Goal: Task Accomplishment & Management: Complete application form

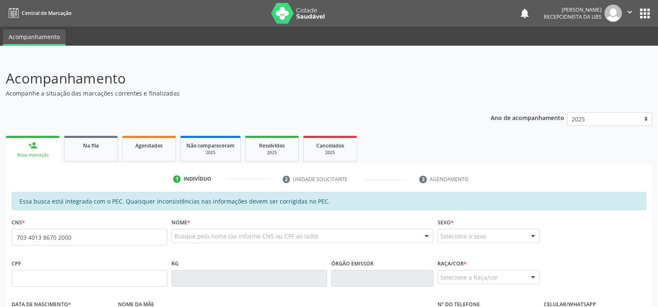
type input "703 4013 8670 2000"
type input "004.515.134-28"
type input "[DATE]"
type input "Quiteria [PERSON_NAME]"
type input "[PHONE_NUMBER]"
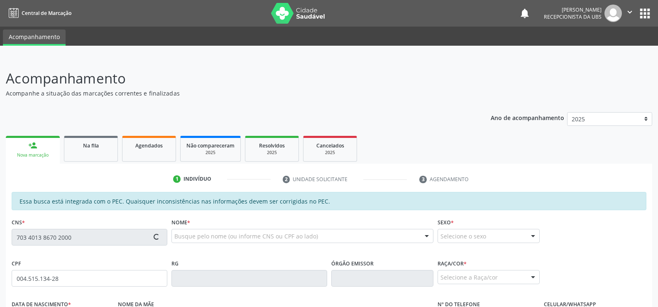
type input "S/N"
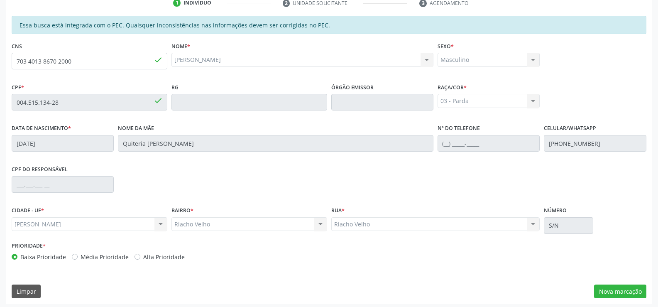
scroll to position [179, 0]
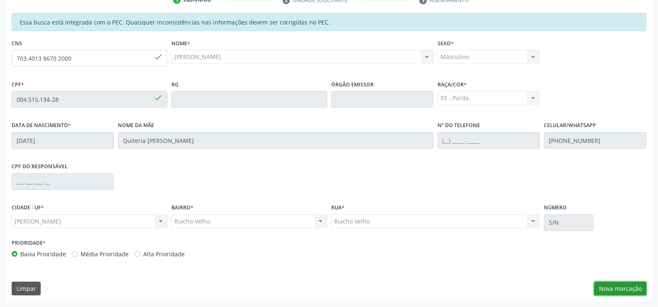
click at [626, 291] on button "Nova marcação" at bounding box center [620, 289] width 52 height 14
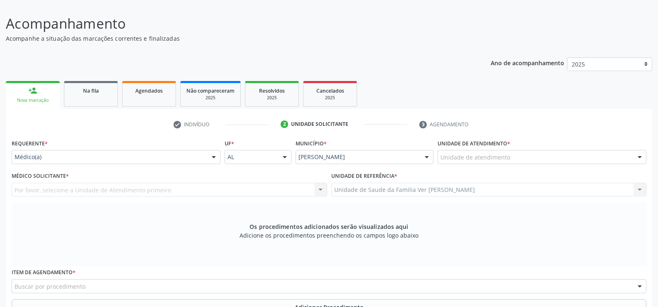
scroll to position [96, 0]
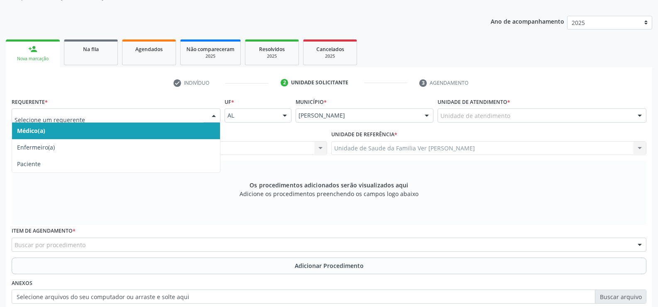
click at [215, 117] on div at bounding box center [214, 116] width 12 height 14
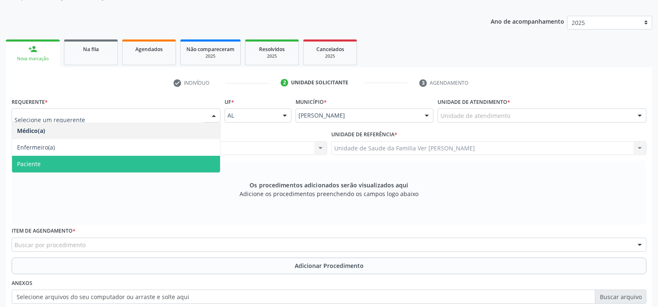
click at [214, 163] on span "Paciente" at bounding box center [116, 164] width 208 height 17
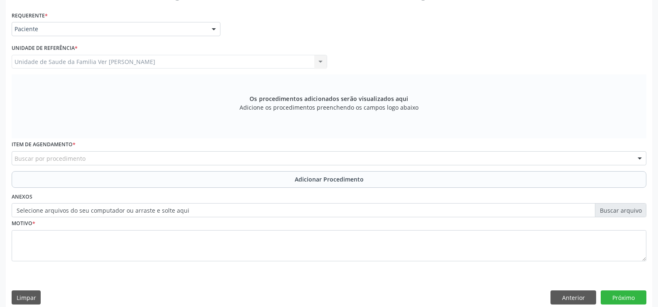
scroll to position [192, 0]
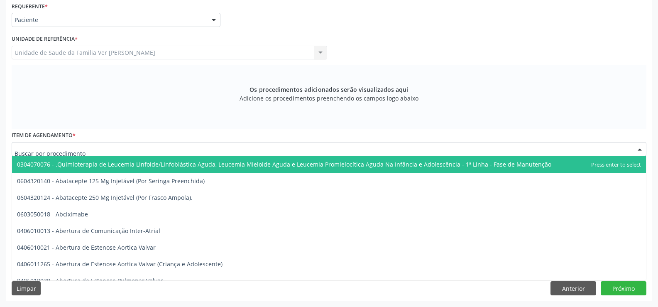
click at [638, 149] on div at bounding box center [640, 149] width 12 height 14
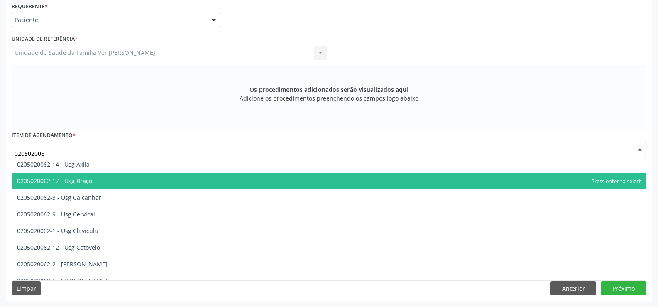
type input "0205020062"
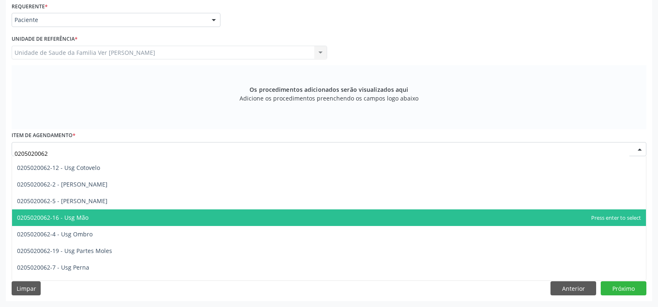
scroll to position [67, 0]
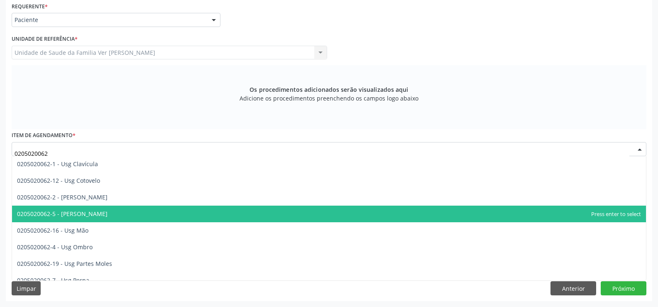
click at [536, 215] on span "0205020062-5 - [PERSON_NAME]" at bounding box center [329, 214] width 634 height 17
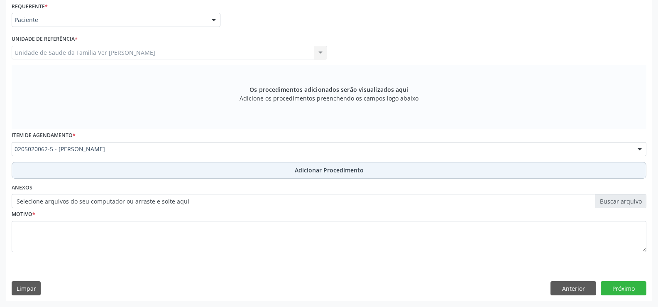
click at [349, 171] on span "Adicionar Procedimento" at bounding box center [329, 170] width 69 height 9
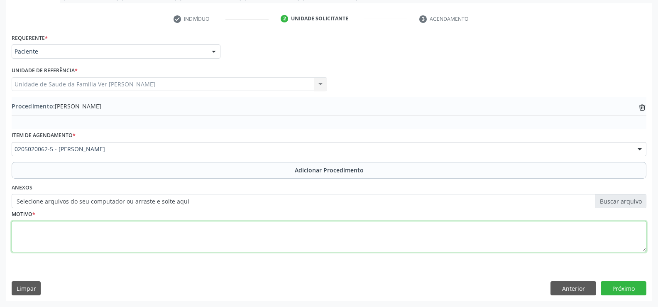
click at [14, 243] on textarea at bounding box center [329, 237] width 635 height 32
type textarea "dor articular"
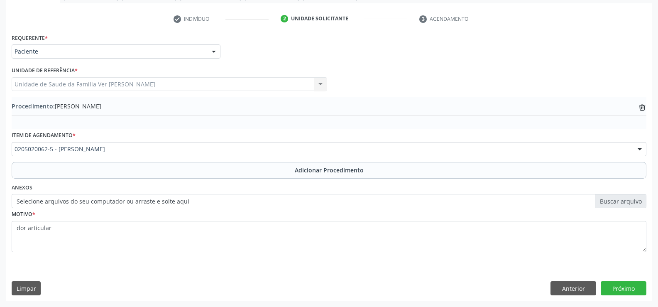
click at [290, 58] on div "Requerente * Paciente Médico(a) Enfermeiro(a) Paciente Nenhum resultado encontr…" at bounding box center [329, 48] width 639 height 32
click at [623, 287] on button "Próximo" at bounding box center [624, 288] width 46 height 14
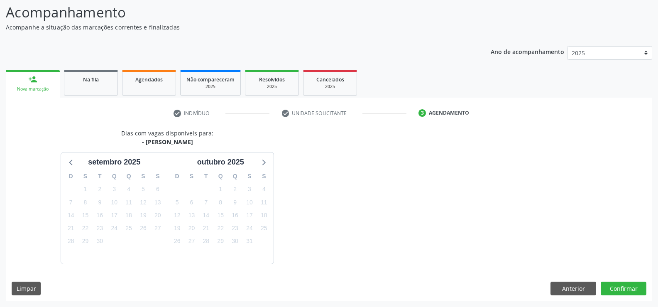
scroll to position [91, 0]
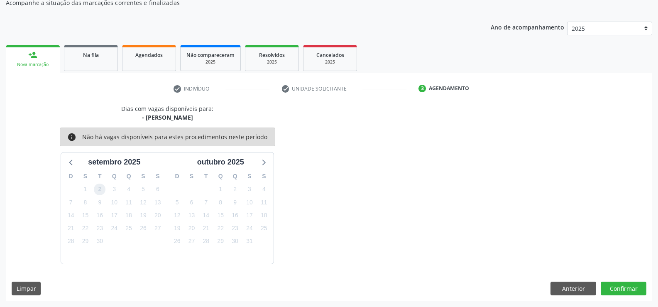
click at [98, 189] on span "2" at bounding box center [100, 190] width 12 height 12
click at [626, 290] on button "Confirmar" at bounding box center [624, 289] width 46 height 14
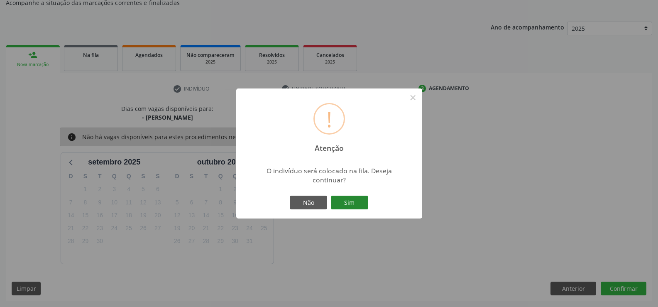
click at [347, 202] on button "Sim" at bounding box center [349, 203] width 37 height 14
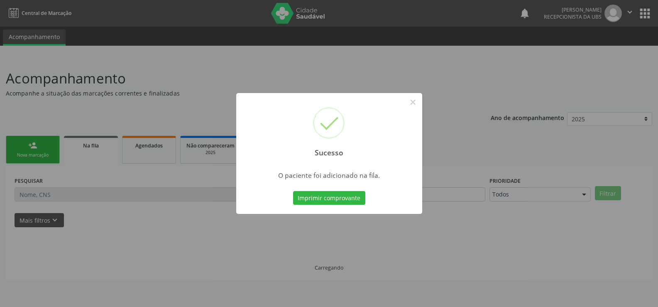
scroll to position [0, 0]
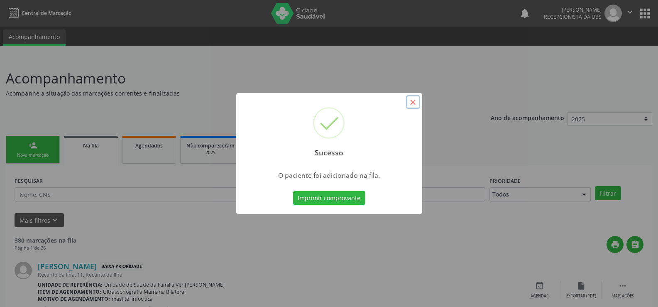
click at [416, 101] on button "×" at bounding box center [413, 102] width 14 height 14
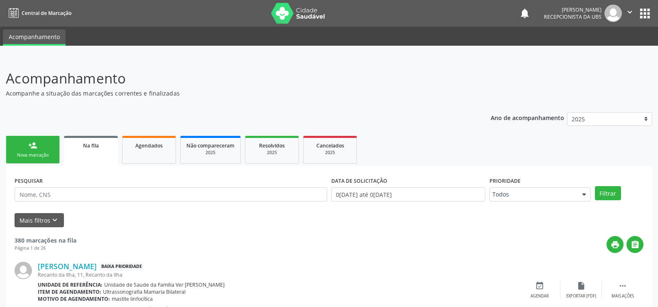
click at [47, 146] on link "person_add Nova marcação" at bounding box center [33, 150] width 54 height 28
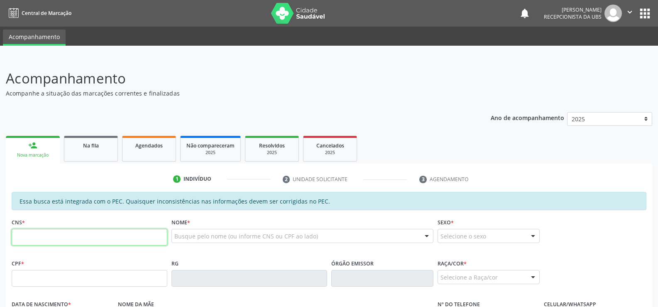
click at [19, 240] on input "text" at bounding box center [90, 237] width 156 height 17
type input "703 4013 8670 2000"
type input "004.515.134-28"
type input "[DATE]"
type input "Quiteria [PERSON_NAME]"
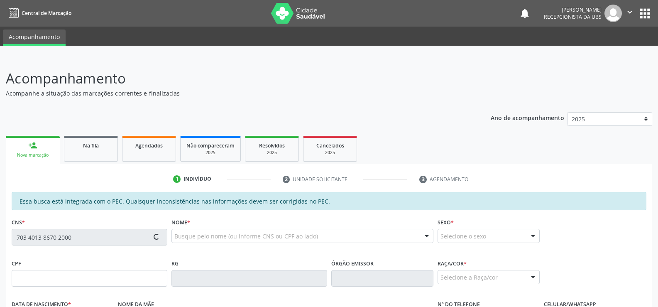
type input "[PHONE_NUMBER]"
type input "S/N"
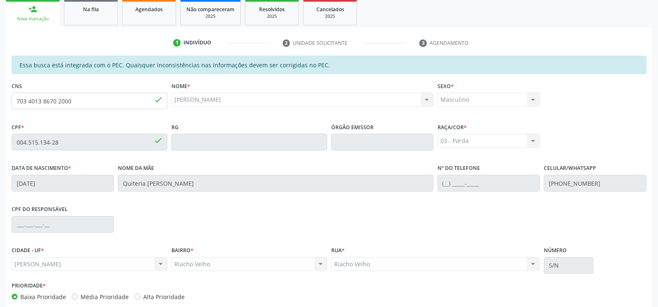
scroll to position [179, 0]
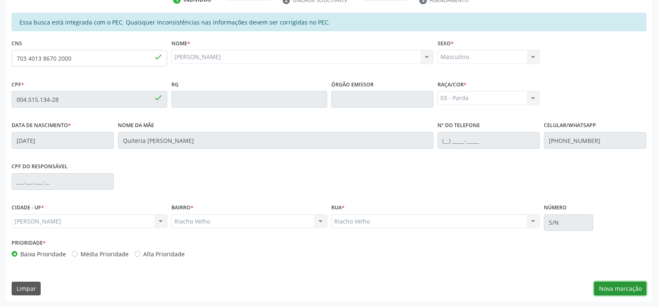
click at [619, 285] on button "Nova marcação" at bounding box center [620, 289] width 52 height 14
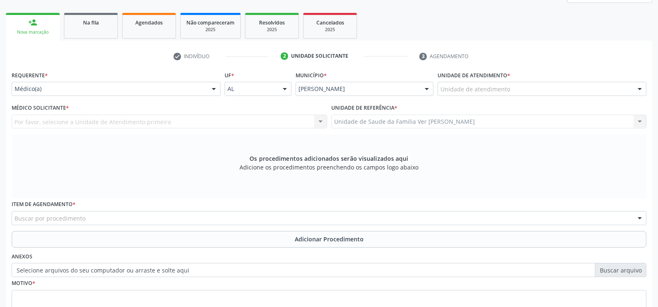
scroll to position [96, 0]
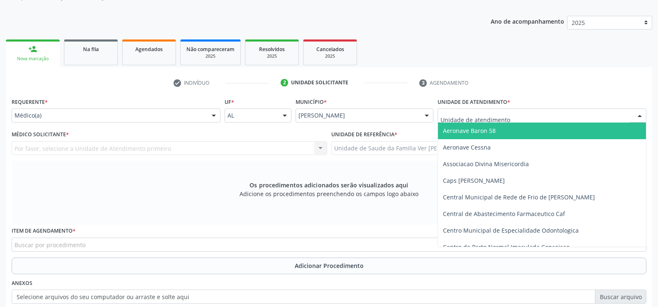
click at [643, 113] on div at bounding box center [640, 116] width 12 height 14
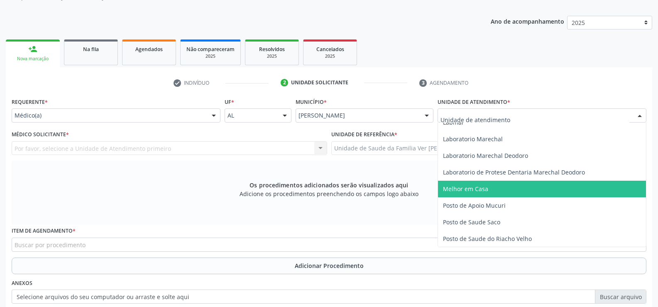
scroll to position [332, 0]
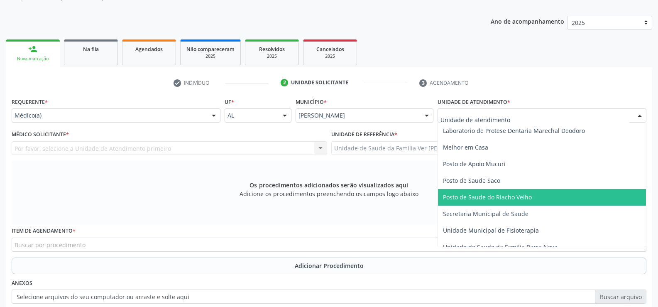
click at [507, 194] on span "Posto de Saude do Riacho Velho" at bounding box center [487, 197] width 89 height 8
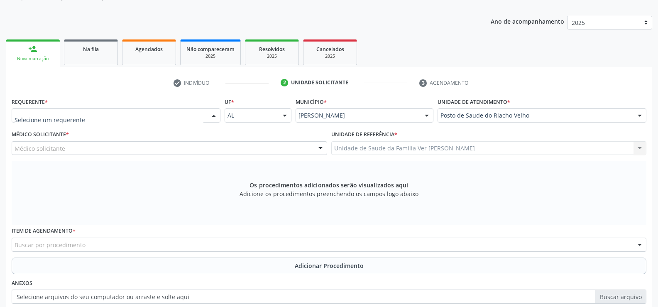
click at [217, 115] on div at bounding box center [214, 116] width 12 height 14
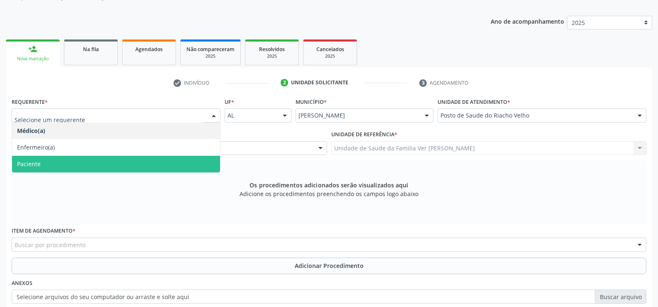
click at [145, 163] on span "Paciente" at bounding box center [116, 164] width 208 height 17
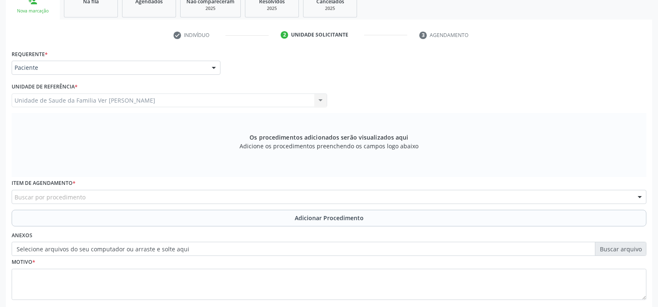
scroll to position [192, 0]
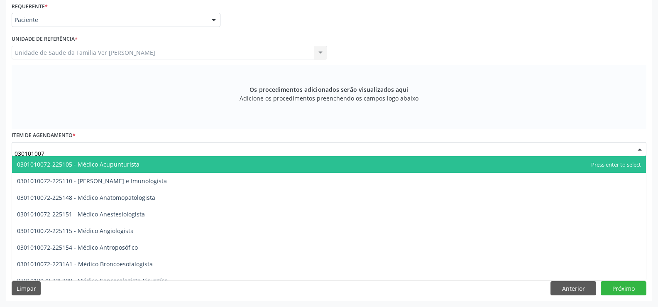
type input "0301010072"
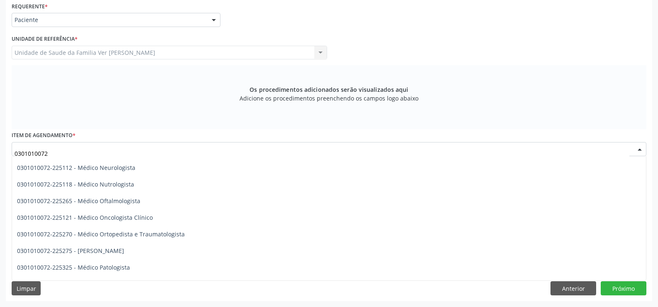
scroll to position [665, 0]
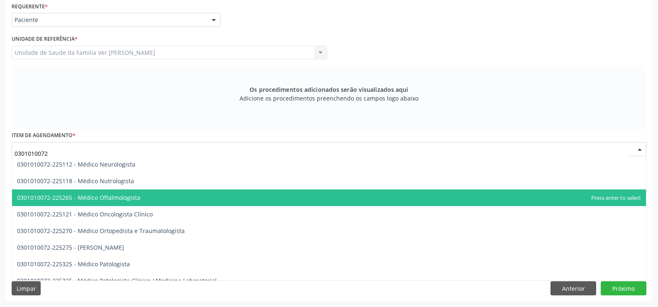
click at [160, 199] on span "0301010072-225265 - Médico Oftalmologista" at bounding box center [329, 197] width 634 height 17
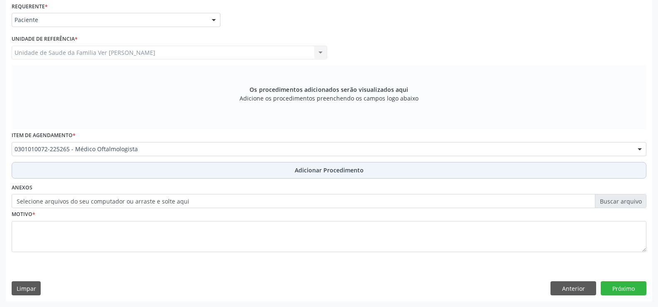
click at [336, 170] on span "Adicionar Procedimento" at bounding box center [329, 170] width 69 height 9
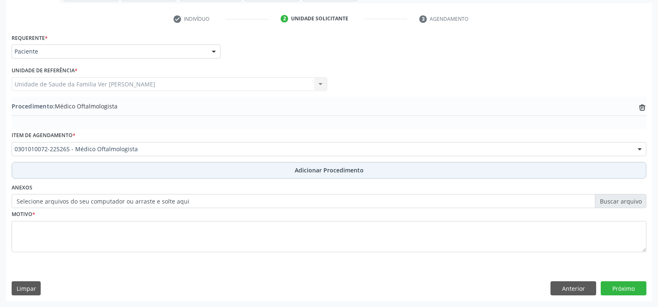
scroll to position [160, 0]
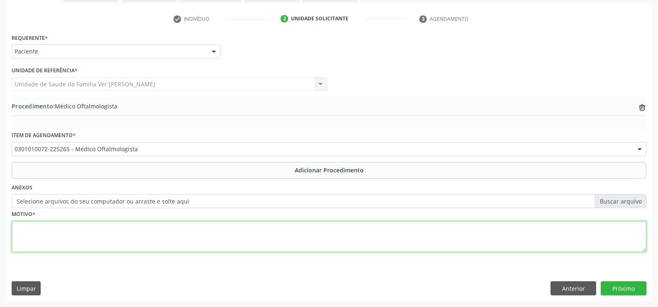
click at [20, 234] on textarea at bounding box center [329, 237] width 635 height 32
type textarea "deficit visual"
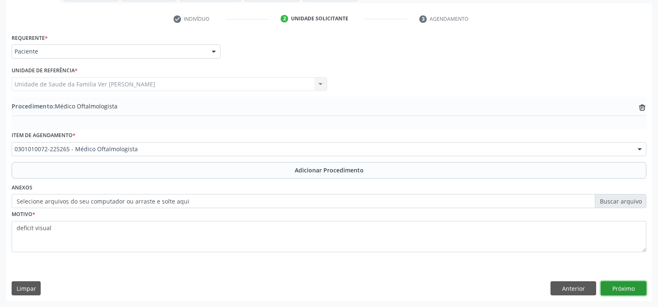
click at [619, 287] on button "Próximo" at bounding box center [624, 288] width 46 height 14
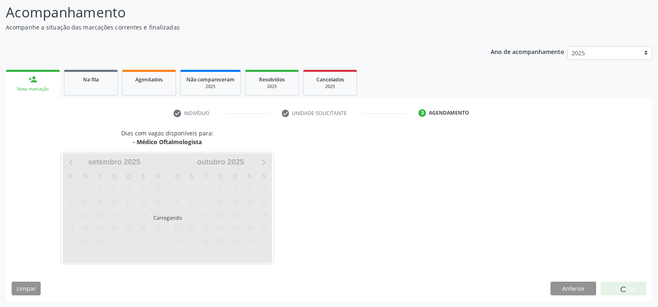
scroll to position [91, 0]
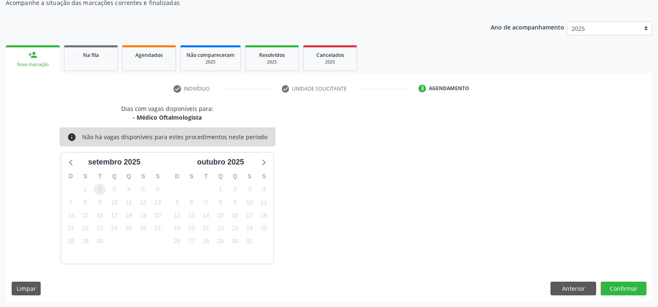
click at [99, 190] on span "2" at bounding box center [100, 190] width 12 height 12
click at [632, 291] on button "Confirmar" at bounding box center [624, 289] width 46 height 14
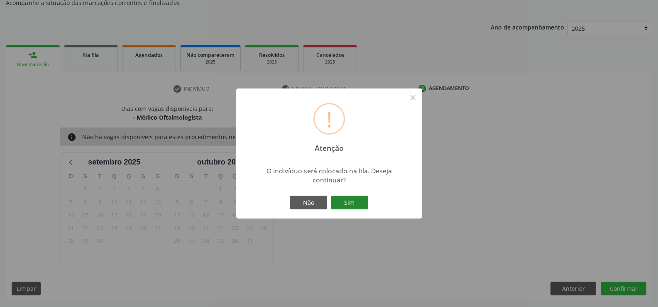
click at [349, 202] on button "Sim" at bounding box center [349, 203] width 37 height 14
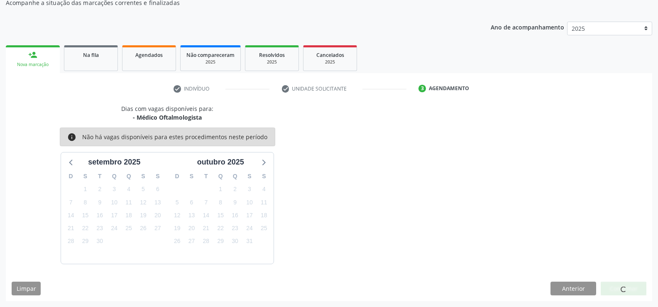
scroll to position [0, 0]
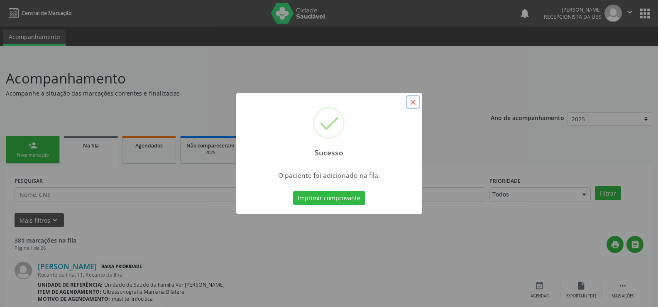
click at [415, 107] on button "×" at bounding box center [413, 102] width 14 height 14
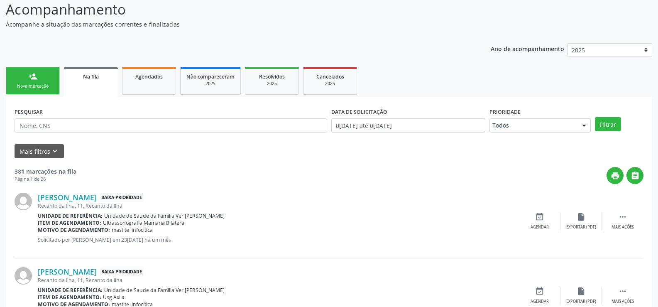
scroll to position [42, 0]
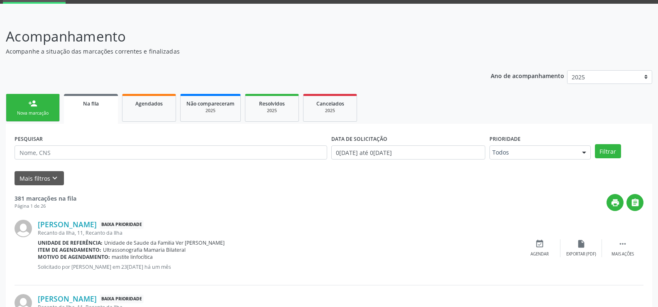
click at [41, 109] on link "person_add Nova marcação" at bounding box center [33, 108] width 54 height 28
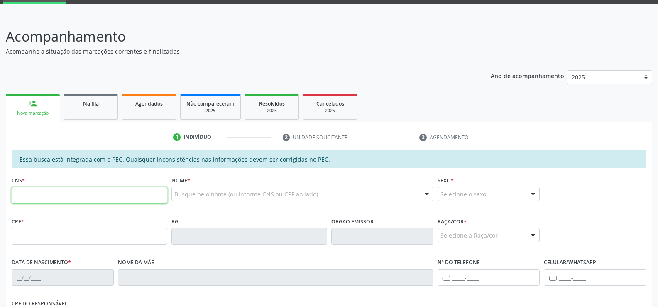
click at [25, 197] on input "text" at bounding box center [90, 195] width 156 height 17
type input "706 8082 1121 6120"
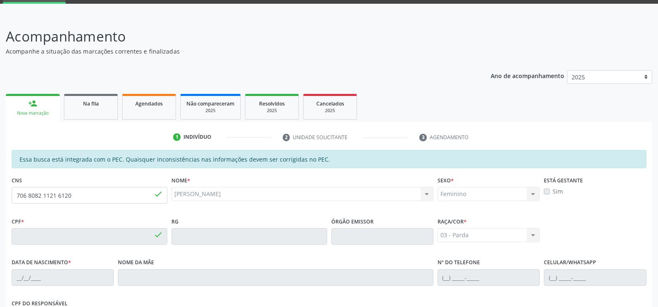
type input "080.116.044-81"
type input "1[DATE]"
type input "[PERSON_NAME]"
type input "[PHONE_NUMBER]"
type input "S/N"
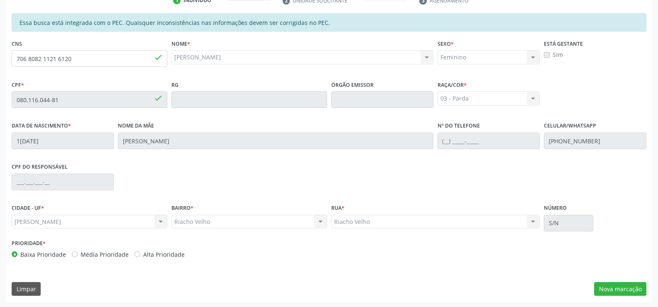
scroll to position [179, 0]
click at [628, 289] on button "Nova marcação" at bounding box center [620, 289] width 52 height 14
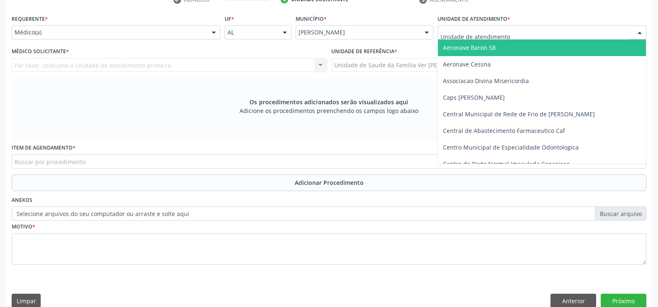
click at [636, 33] on div at bounding box center [640, 33] width 12 height 14
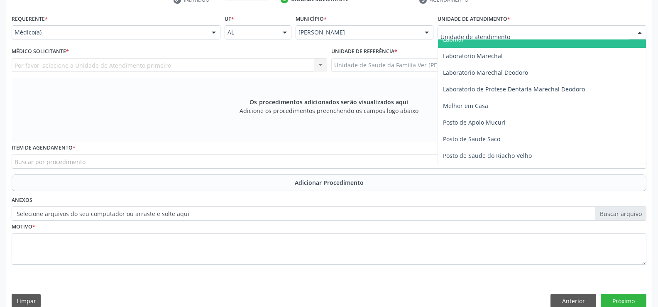
scroll to position [332, 0]
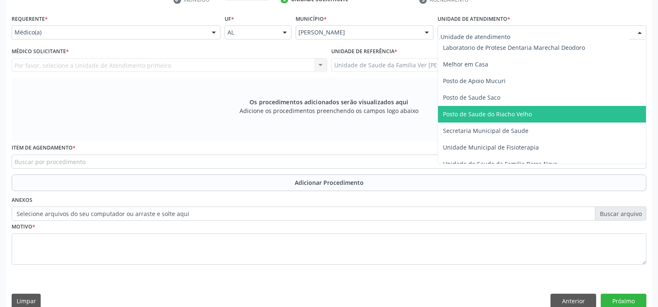
click at [518, 116] on span "Posto de Saude do Riacho Velho" at bounding box center [487, 114] width 89 height 8
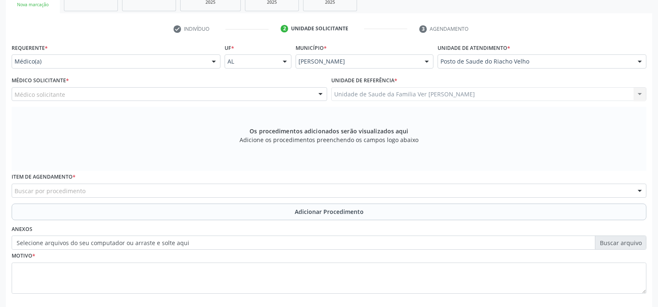
scroll to position [192, 0]
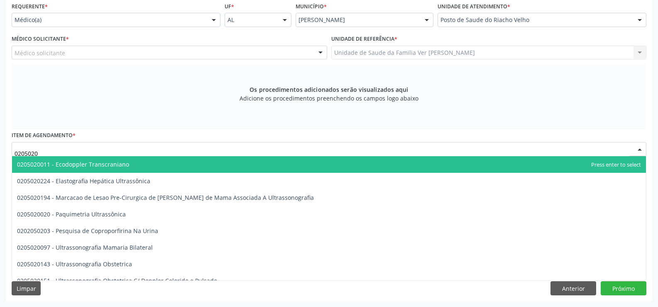
type input "02050200"
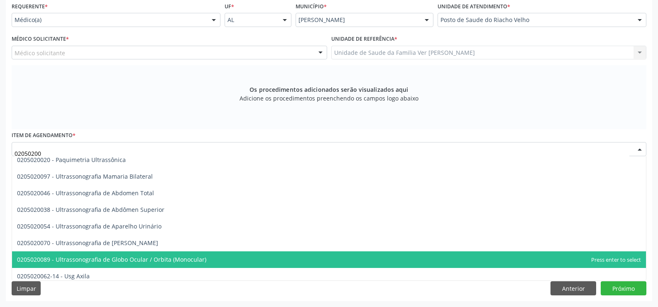
scroll to position [0, 0]
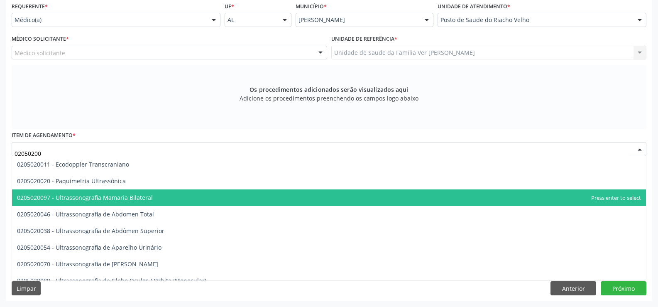
click at [57, 196] on span "0205020097 - Ultrassonografia Mamaria Bilateral" at bounding box center [85, 198] width 136 height 8
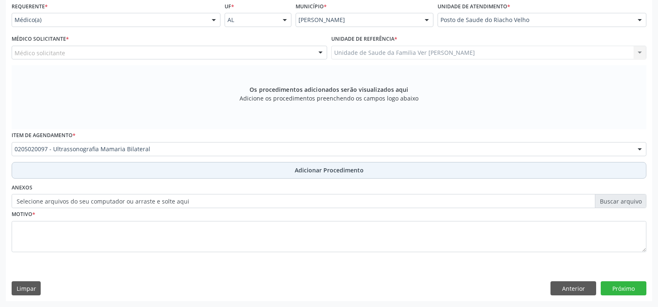
click at [325, 173] on span "Adicionar Procedimento" at bounding box center [329, 170] width 69 height 9
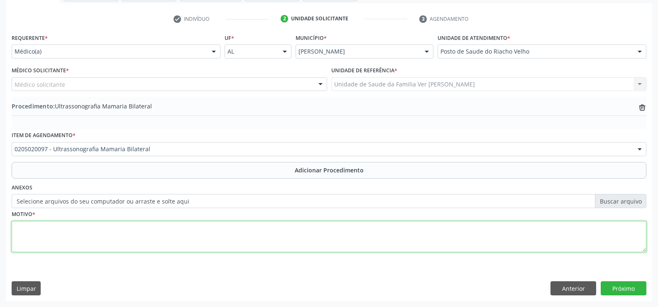
click at [66, 233] on textarea at bounding box center [329, 237] width 635 height 32
type textarea "mamas densas"
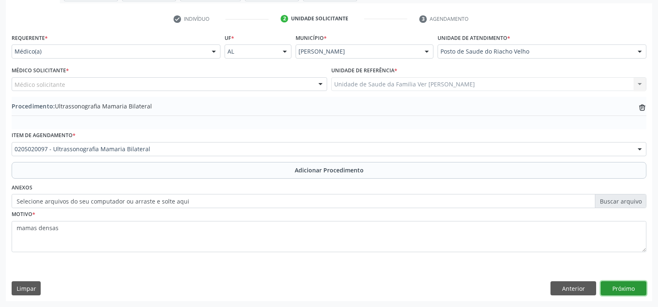
click at [626, 287] on button "Próximo" at bounding box center [624, 288] width 46 height 14
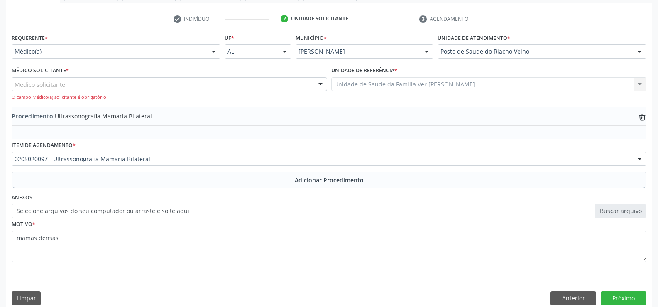
click at [214, 50] on div at bounding box center [214, 52] width 12 height 14
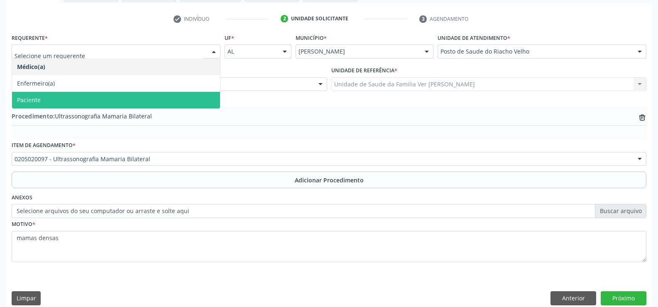
click at [152, 97] on span "Paciente" at bounding box center [116, 100] width 208 height 17
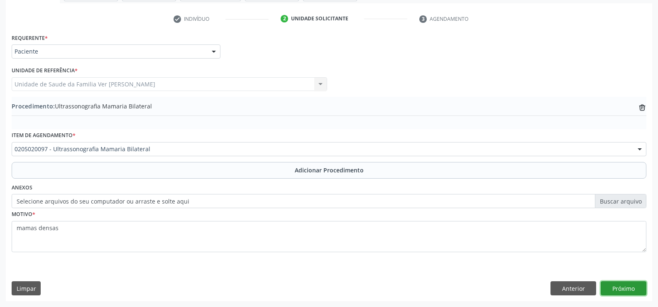
click at [626, 287] on button "Próximo" at bounding box center [624, 288] width 46 height 14
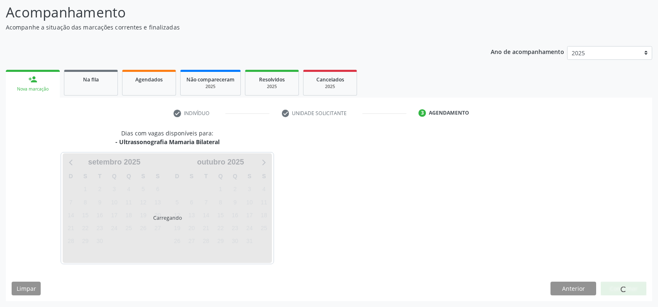
scroll to position [91, 0]
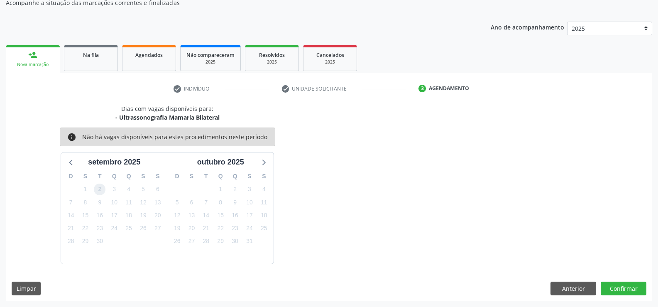
click at [103, 189] on span "2" at bounding box center [100, 190] width 12 height 12
click at [625, 286] on button "Confirmar" at bounding box center [624, 289] width 46 height 14
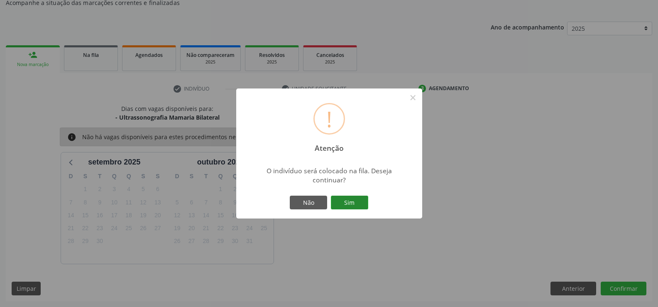
click at [350, 205] on button "Sim" at bounding box center [349, 203] width 37 height 14
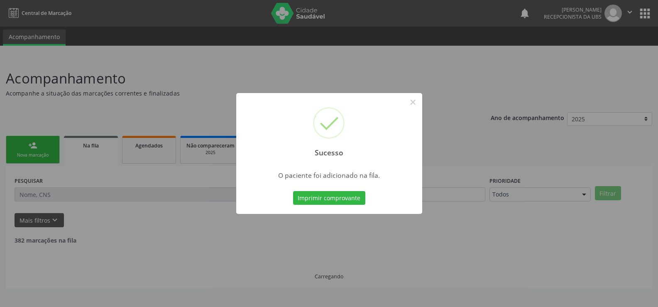
scroll to position [0, 0]
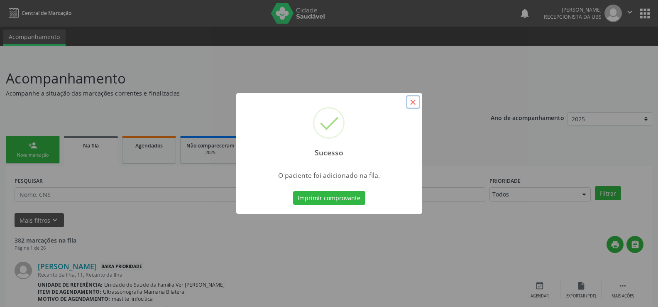
click at [412, 98] on button "×" at bounding box center [413, 102] width 14 height 14
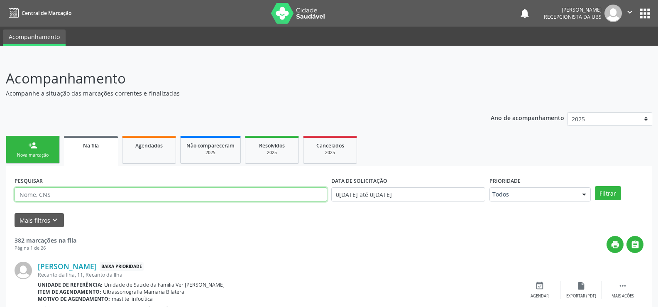
click at [36, 191] on input "text" at bounding box center [171, 194] width 313 height 14
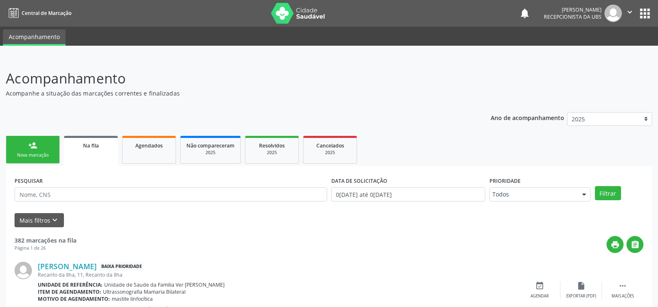
click at [49, 149] on link "person_add Nova marcação" at bounding box center [33, 150] width 54 height 28
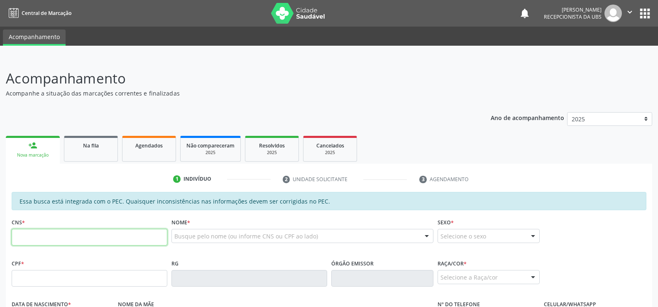
click at [32, 236] on input "text" at bounding box center [90, 237] width 156 height 17
type input "700 0033 0817 7409"
type input "071.117.854-28"
type input "1[DATE]"
type input "[PERSON_NAME]"
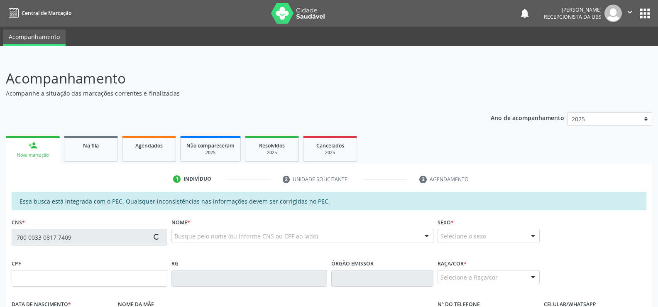
type input "[PHONE_NUMBER]"
type input "S/N"
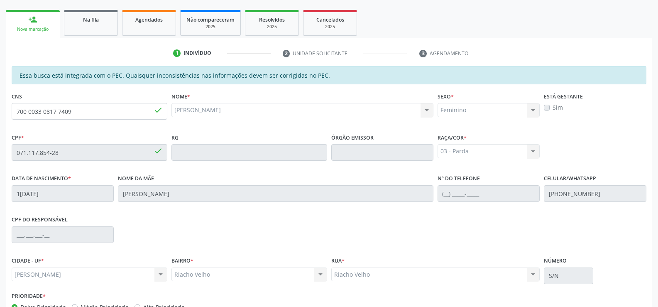
scroll to position [179, 0]
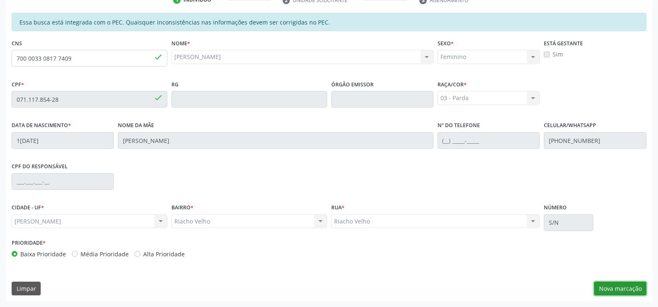
click at [630, 288] on button "Nova marcação" at bounding box center [620, 289] width 52 height 14
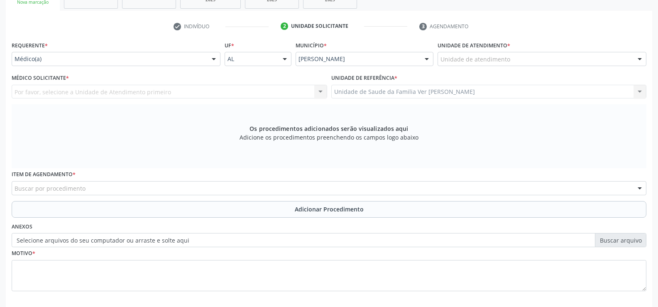
scroll to position [138, 0]
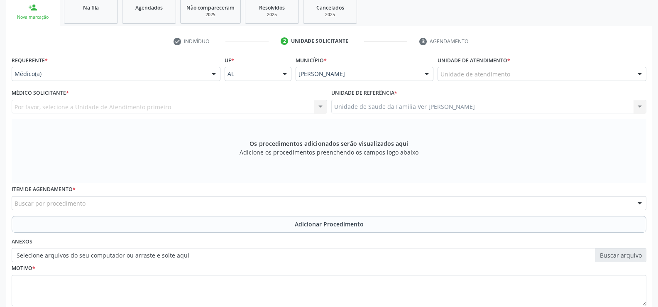
click at [641, 76] on div at bounding box center [640, 74] width 12 height 14
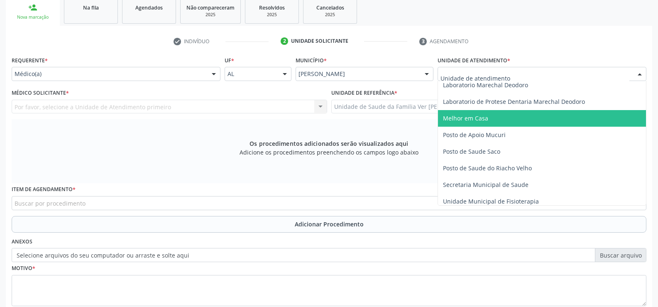
scroll to position [332, 0]
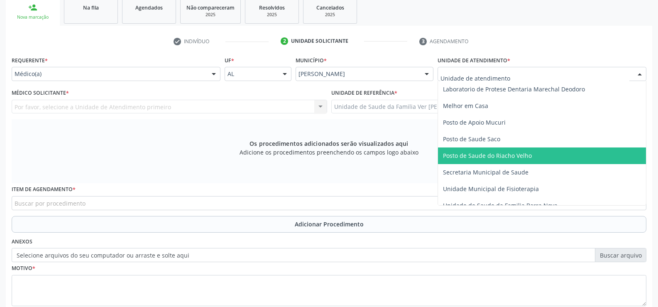
click at [544, 152] on span "Posto de Saude do Riacho Velho" at bounding box center [542, 155] width 208 height 17
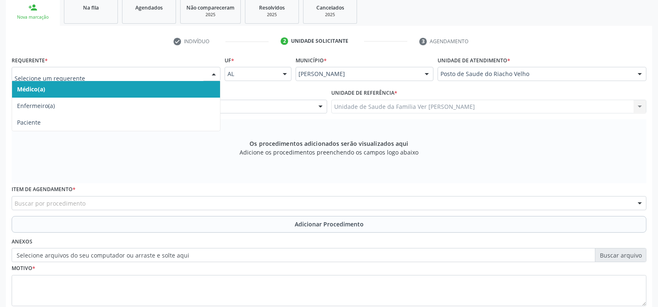
click at [212, 74] on div at bounding box center [214, 74] width 12 height 14
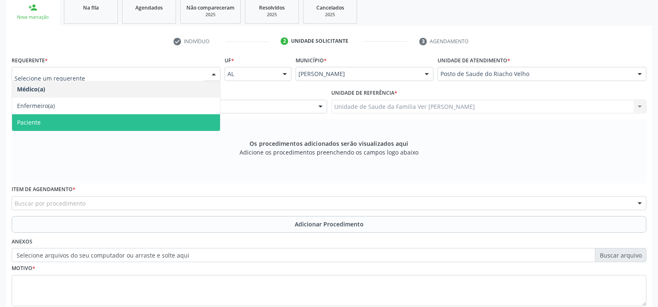
click at [162, 114] on span "Paciente" at bounding box center [116, 122] width 208 height 17
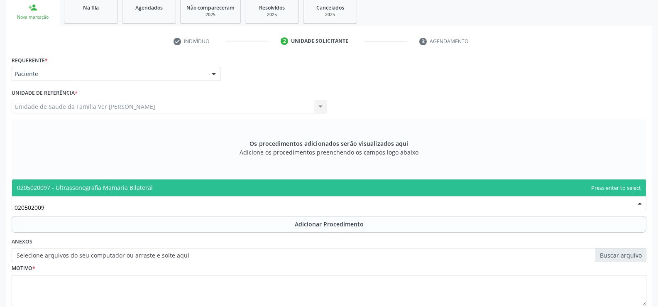
type input "0205020097"
click at [108, 189] on span "0205020097 - Ultrassonografia Mamaria Bilateral" at bounding box center [85, 188] width 136 height 8
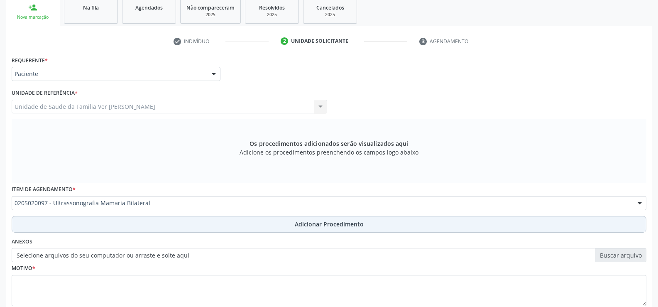
click at [347, 221] on span "Adicionar Procedimento" at bounding box center [329, 224] width 69 height 9
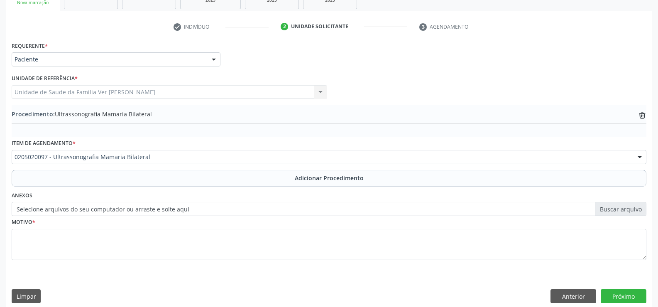
scroll to position [160, 0]
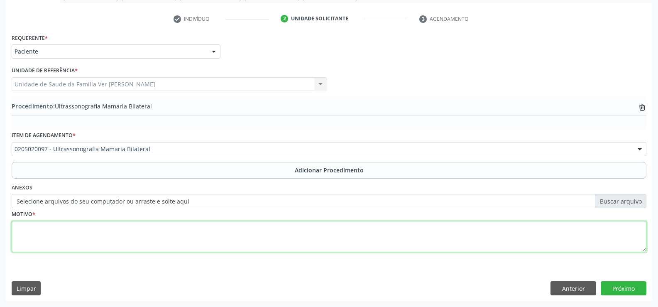
click at [39, 238] on textarea at bounding box center [329, 237] width 635 height 32
type textarea "mamas heterogeneamente densas"
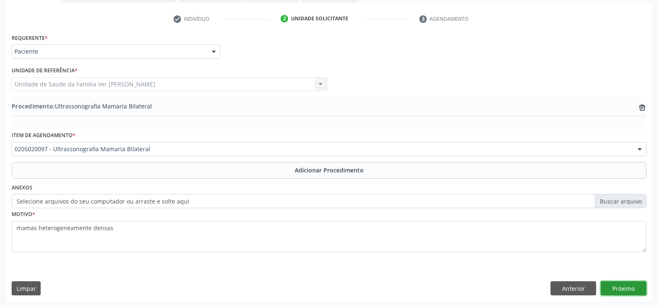
click at [625, 290] on button "Próximo" at bounding box center [624, 288] width 46 height 14
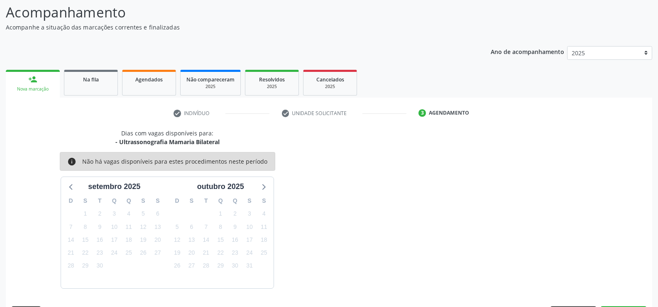
scroll to position [91, 0]
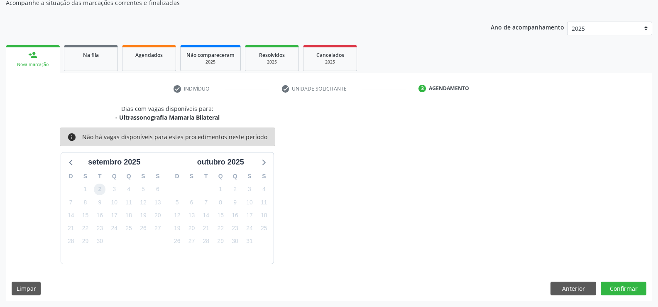
click at [100, 189] on span "2" at bounding box center [100, 190] width 12 height 12
click at [625, 285] on button "Confirmar" at bounding box center [624, 289] width 46 height 14
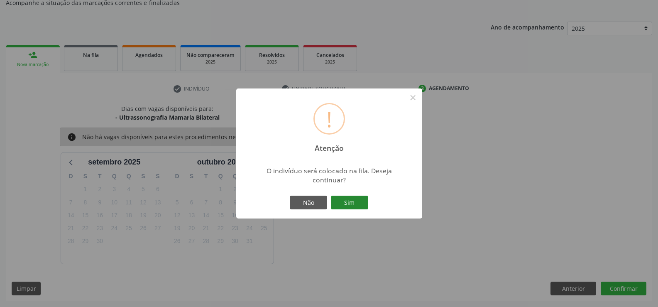
click at [348, 202] on button "Sim" at bounding box center [349, 203] width 37 height 14
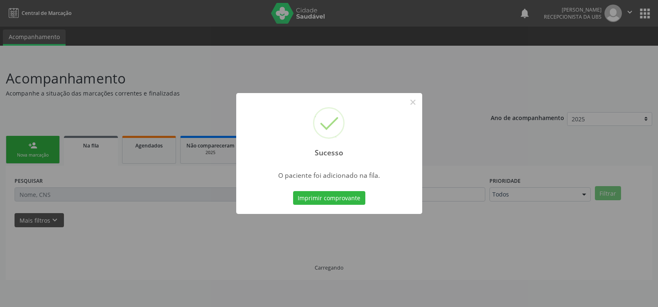
scroll to position [0, 0]
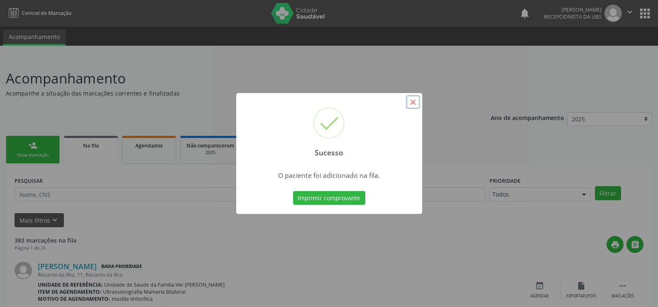
click at [414, 105] on button "×" at bounding box center [413, 102] width 14 height 14
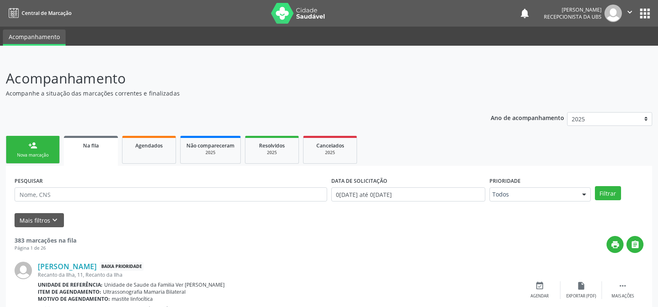
scroll to position [42, 0]
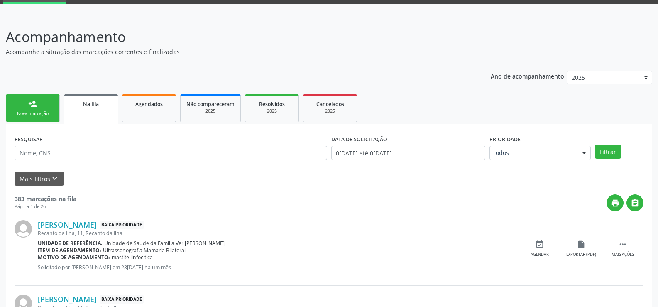
click at [47, 109] on link "person_add Nova marcação" at bounding box center [33, 108] width 54 height 28
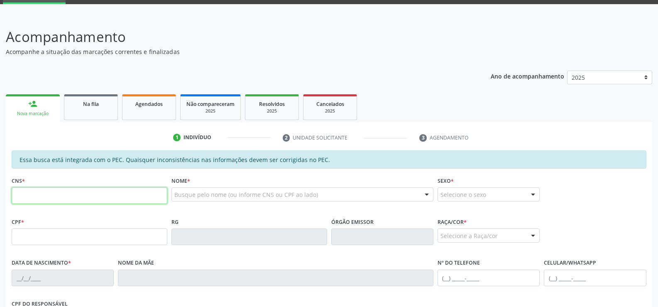
click at [20, 196] on input "text" at bounding box center [90, 195] width 156 height 17
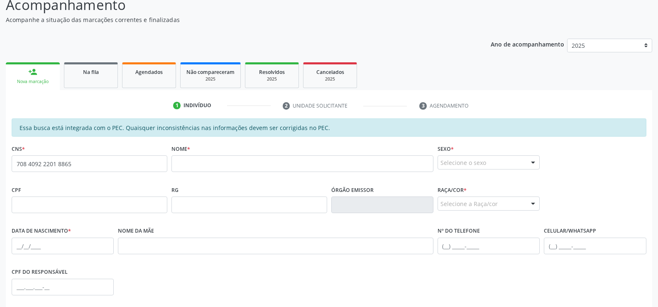
scroll to position [54, 0]
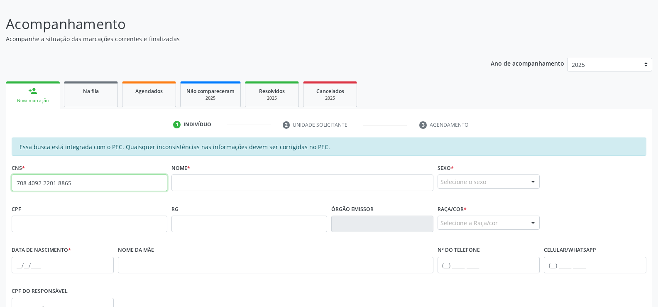
click at [118, 182] on input "708 4092 2201 8865" at bounding box center [90, 182] width 156 height 17
click at [130, 186] on input "708 4092 2201 8865" at bounding box center [90, 182] width 156 height 17
click at [225, 216] on input "text" at bounding box center [250, 224] width 156 height 17
click at [225, 201] on div "Nome *" at bounding box center [302, 182] width 266 height 41
click at [107, 186] on input "708 4092 2201 8865" at bounding box center [90, 182] width 156 height 17
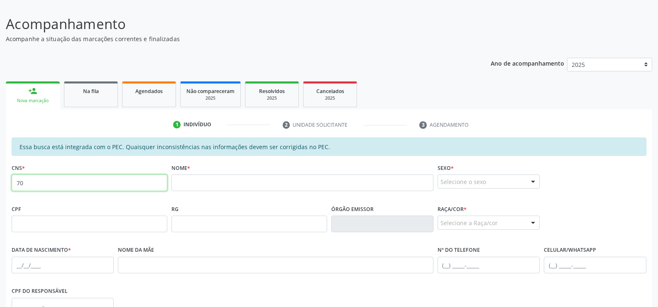
type input "7"
click at [17, 228] on input "text" at bounding box center [90, 224] width 156 height 17
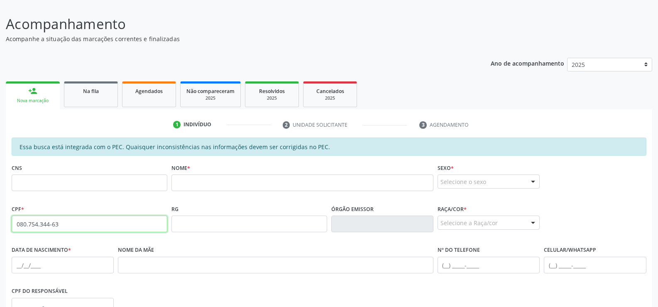
type input "080.754.344-63"
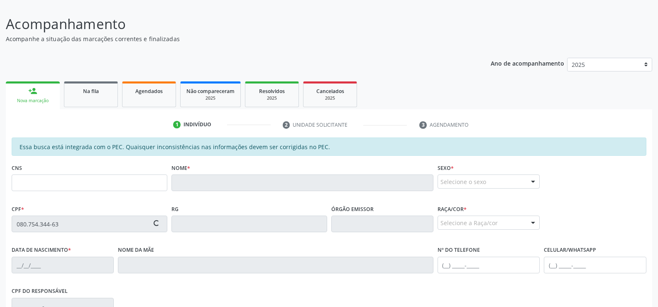
type input "700 0095 5183 6507"
type input "2[DATE]"
type input "[PERSON_NAME]"
type input "[PHONE_NUMBER]"
type input "S/N"
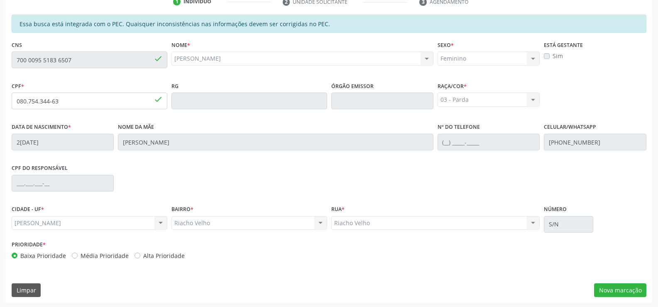
scroll to position [179, 0]
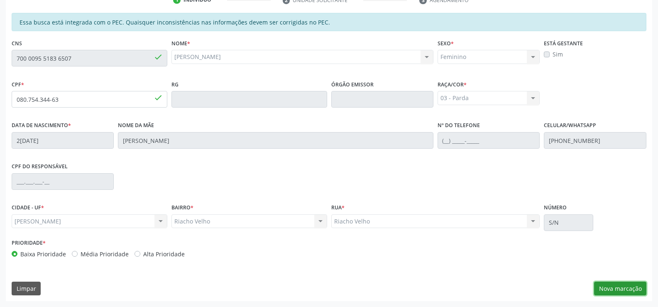
click at [611, 288] on button "Nova marcação" at bounding box center [620, 289] width 52 height 14
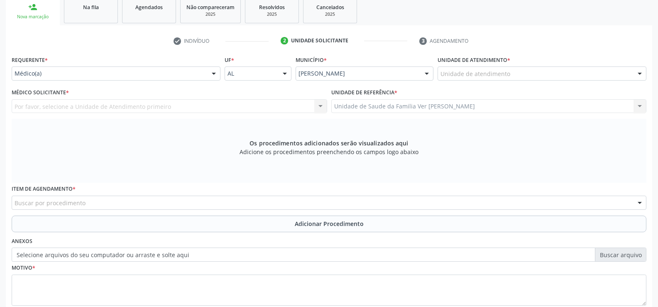
scroll to position [138, 0]
click at [641, 107] on div "Unidade de Saude da Familia Ver [PERSON_NAME] Unidade de Saude da Familia Ver […" at bounding box center [489, 107] width 316 height 14
click at [213, 75] on div at bounding box center [214, 74] width 12 height 14
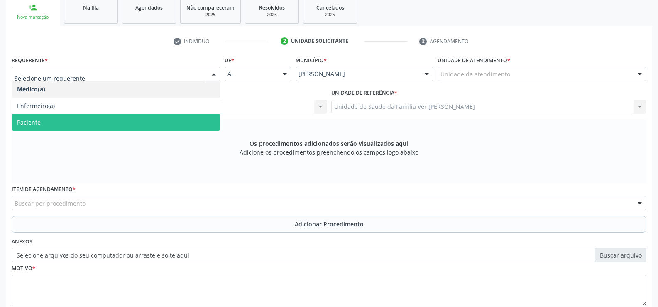
click at [155, 128] on span "Paciente" at bounding box center [116, 122] width 208 height 17
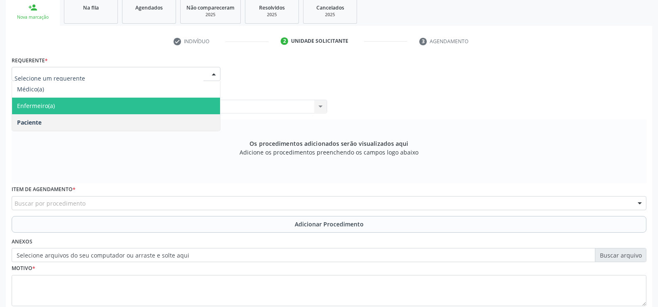
click at [213, 71] on div at bounding box center [214, 74] width 12 height 14
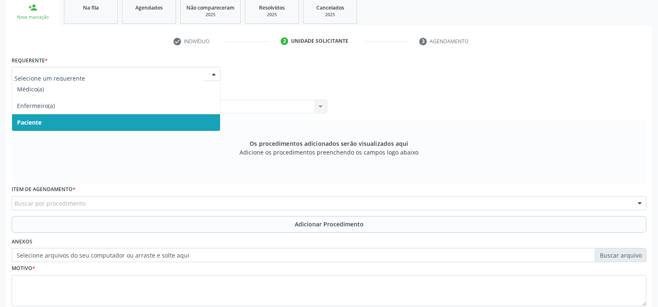
click at [173, 125] on span "Paciente" at bounding box center [116, 122] width 208 height 17
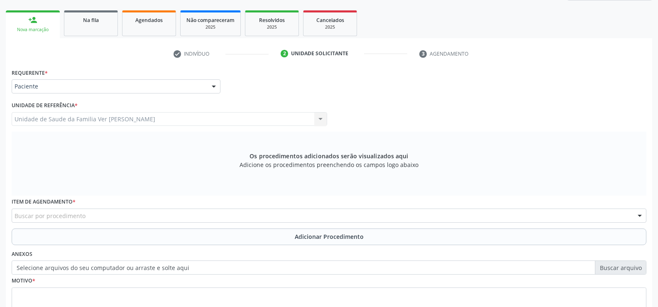
scroll to position [192, 0]
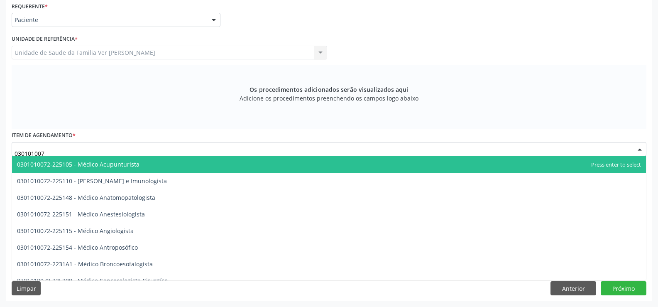
type input "0301010072"
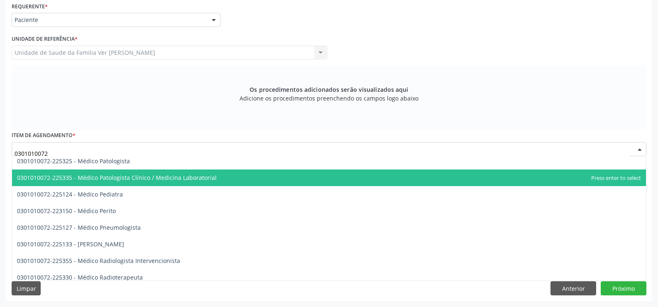
scroll to position [789, 0]
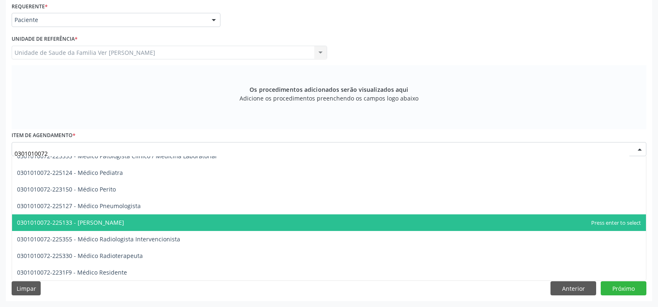
click at [109, 224] on span "0301010072-225133 - [PERSON_NAME]" at bounding box center [70, 222] width 107 height 8
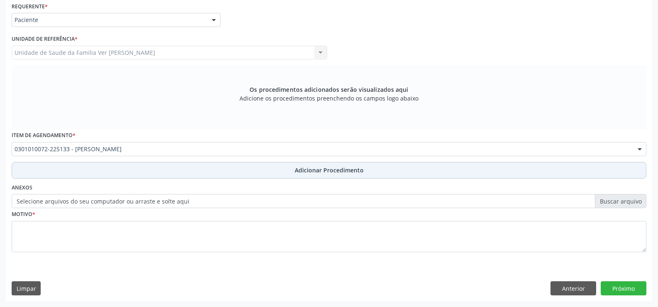
click at [308, 167] on span "Adicionar Procedimento" at bounding box center [329, 170] width 69 height 9
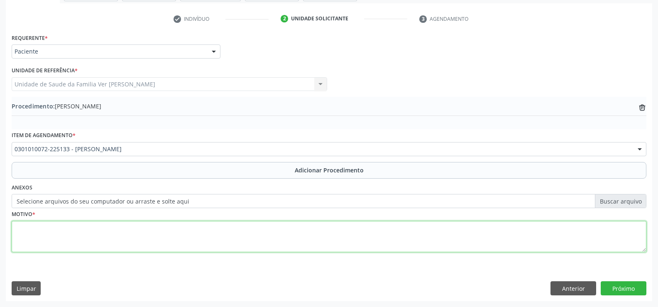
click at [21, 230] on textarea at bounding box center [329, 237] width 635 height 32
type textarea "paciente apresentando quadro de ansiedade,tristeza,isolamento social, tentativa…"
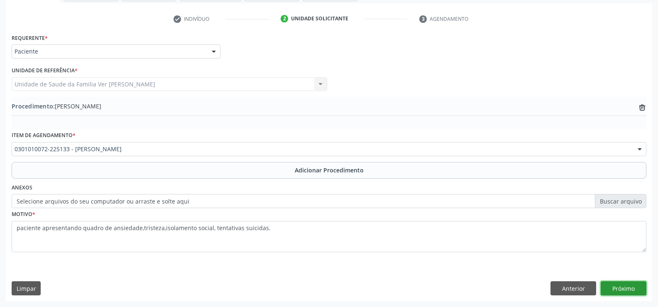
click at [626, 286] on button "Próximo" at bounding box center [624, 288] width 46 height 14
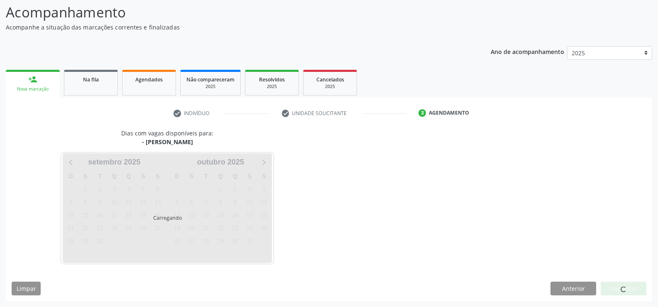
scroll to position [91, 0]
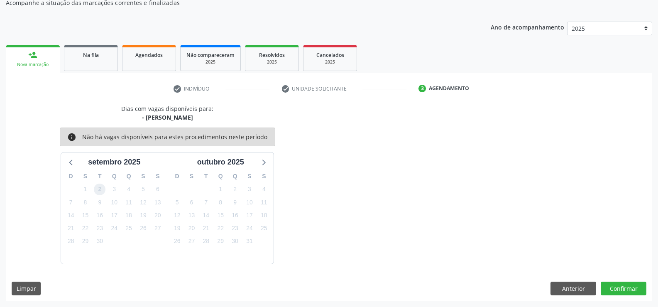
click at [103, 188] on span "2" at bounding box center [100, 190] width 12 height 12
click at [618, 285] on button "Confirmar" at bounding box center [624, 289] width 46 height 14
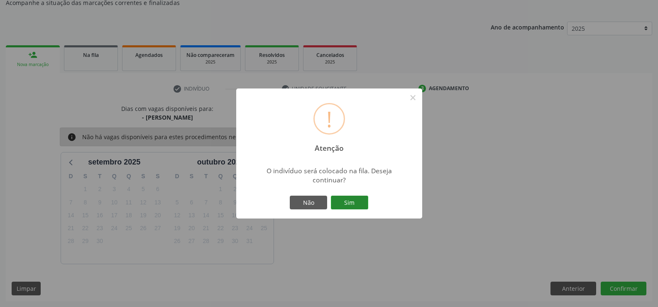
click at [351, 206] on button "Sim" at bounding box center [349, 203] width 37 height 14
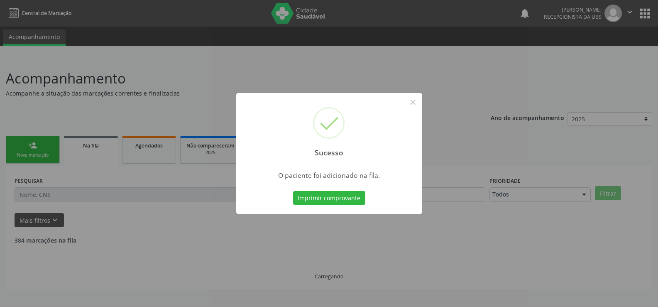
scroll to position [0, 0]
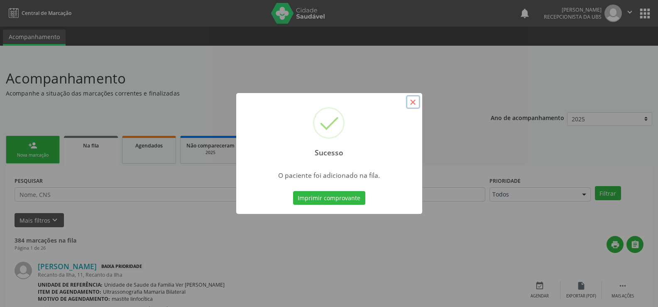
click at [416, 98] on button "×" at bounding box center [413, 102] width 14 height 14
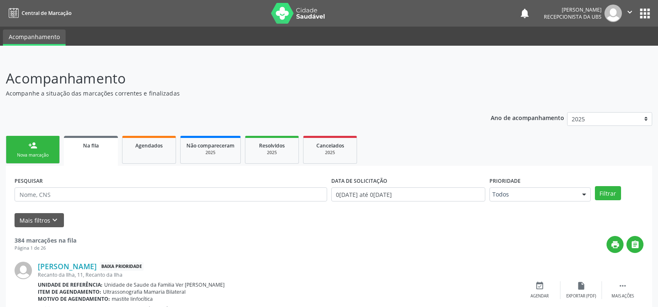
click at [27, 149] on link "person_add Nova marcação" at bounding box center [33, 150] width 54 height 28
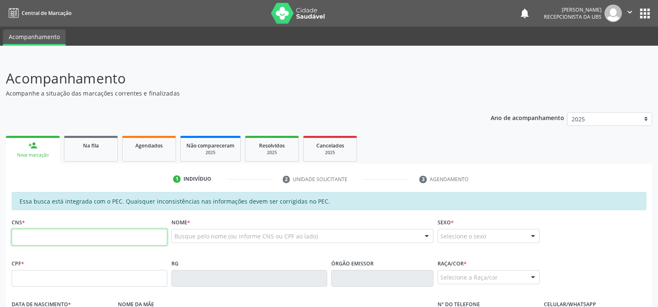
click at [30, 242] on input "text" at bounding box center [90, 237] width 156 height 17
type input "0"
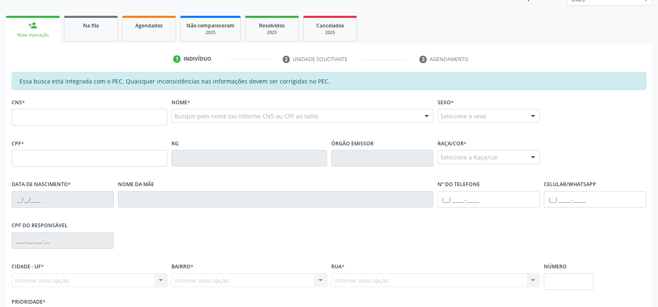
scroll to position [125, 0]
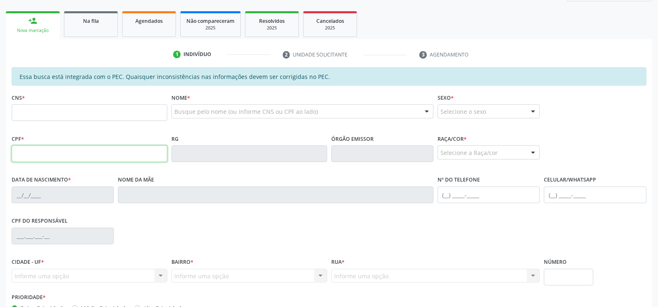
click at [58, 154] on input "text" at bounding box center [90, 153] width 156 height 17
type input "080.754.344-63"
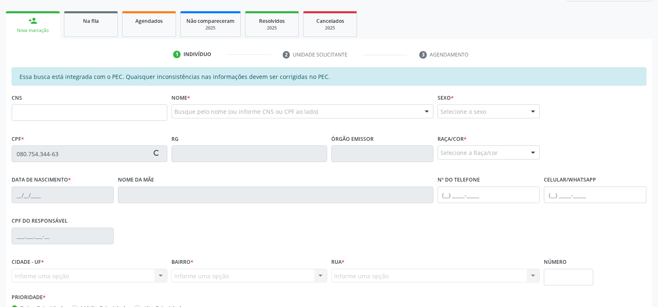
type input "700 0095 5183 6507"
type input "2[DATE]"
type input "[PERSON_NAME]"
type input "[PHONE_NUMBER]"
type input "S/N"
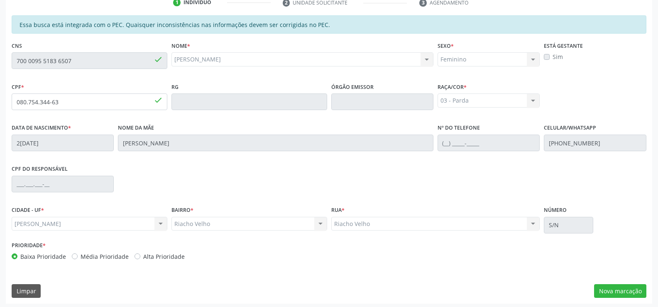
scroll to position [179, 0]
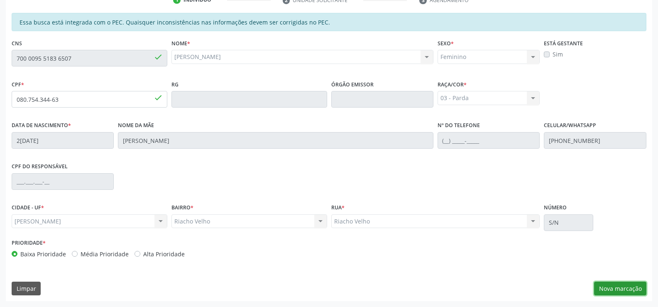
click at [619, 282] on button "Nova marcação" at bounding box center [620, 289] width 52 height 14
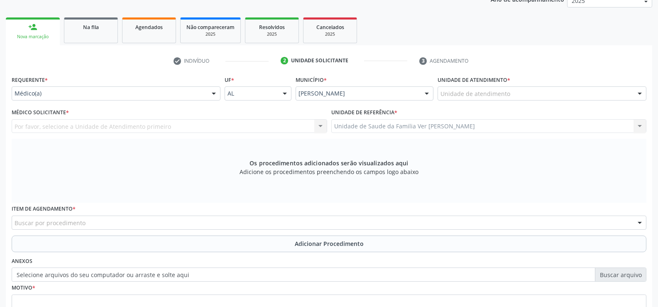
scroll to position [96, 0]
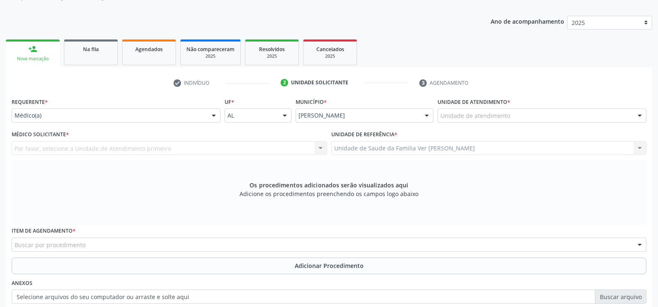
click at [642, 148] on div "Unidade de Saude da Familia Ver [PERSON_NAME] Unidade de Saude da Familia Ver […" at bounding box center [489, 148] width 316 height 14
click at [641, 146] on div "Unidade de Saude da Familia Ver [PERSON_NAME] Unidade de Saude da Familia Ver […" at bounding box center [489, 148] width 316 height 14
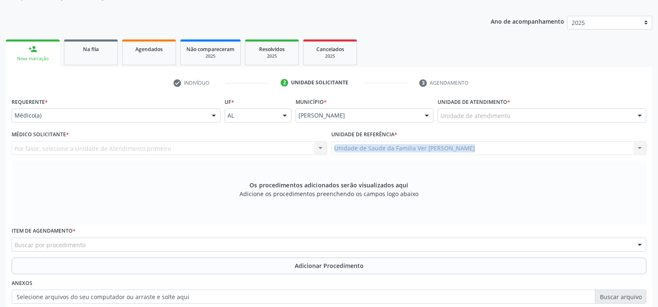
click at [641, 146] on div "Unidade de Saude da Familia Ver [PERSON_NAME] Unidade de Saude da Familia Ver […" at bounding box center [489, 148] width 316 height 14
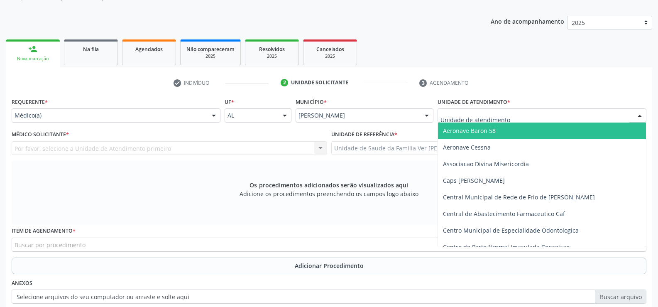
click at [640, 116] on div at bounding box center [640, 116] width 12 height 14
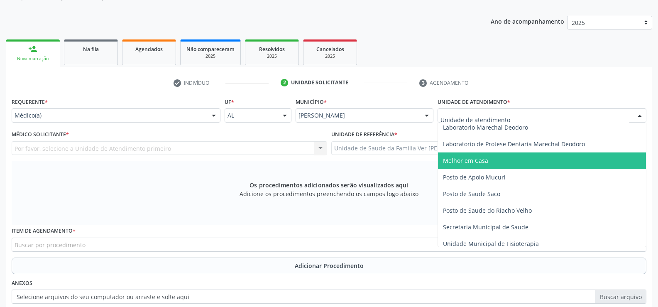
scroll to position [332, 0]
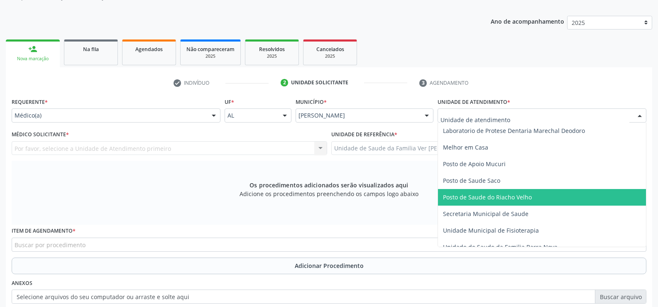
click at [548, 198] on span "Posto de Saude do Riacho Velho" at bounding box center [542, 197] width 208 height 17
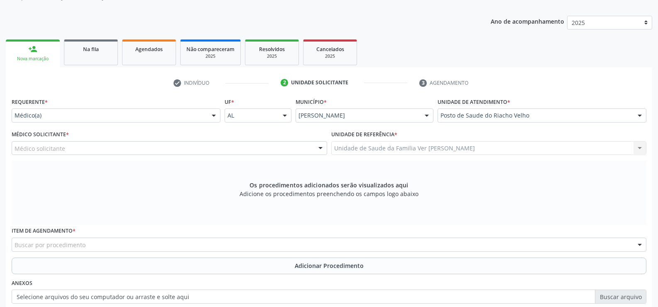
click at [213, 117] on div at bounding box center [214, 116] width 12 height 14
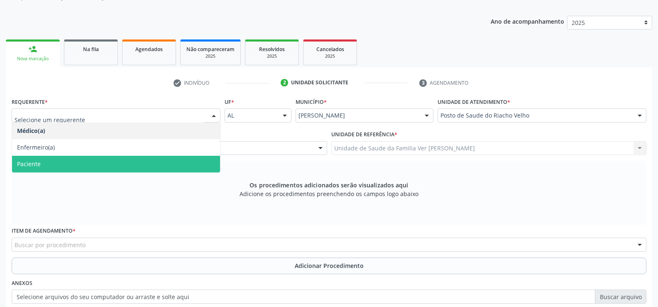
click at [130, 167] on span "Paciente" at bounding box center [116, 164] width 208 height 17
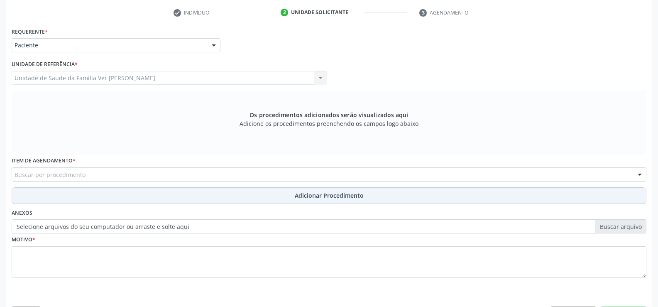
scroll to position [192, 0]
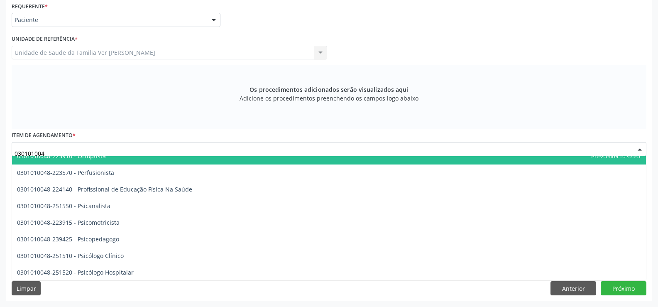
type input "0301010048"
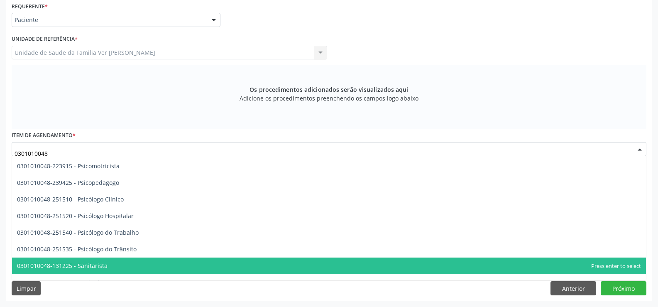
scroll to position [1329, 0]
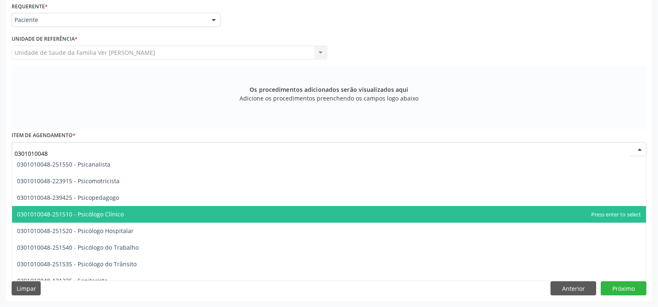
click at [65, 214] on span "0301010048-251510 - Psicólogo Clínico" at bounding box center [70, 214] width 107 height 8
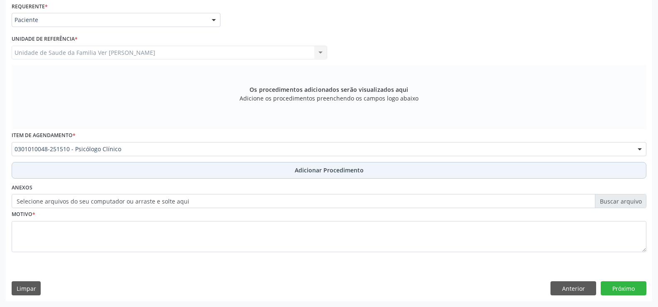
click at [346, 174] on span "Adicionar Procedimento" at bounding box center [329, 170] width 69 height 9
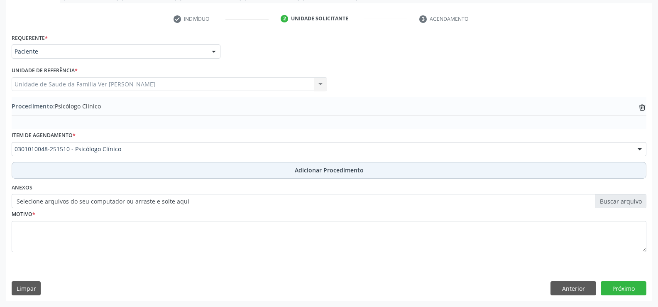
scroll to position [160, 0]
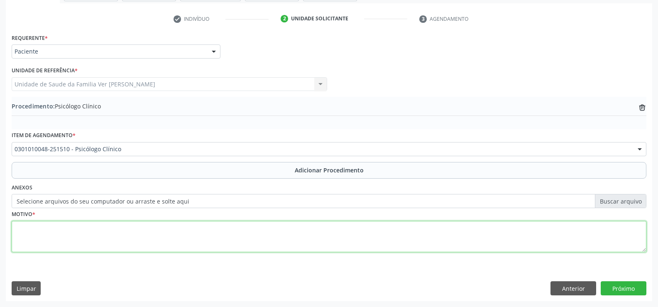
click at [40, 235] on textarea at bounding box center [329, 237] width 635 height 32
type textarea "paciente apresentando quadro de ansiedade"
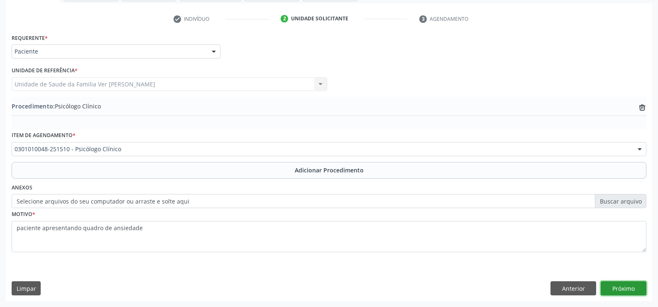
click at [629, 291] on button "Próximo" at bounding box center [624, 288] width 46 height 14
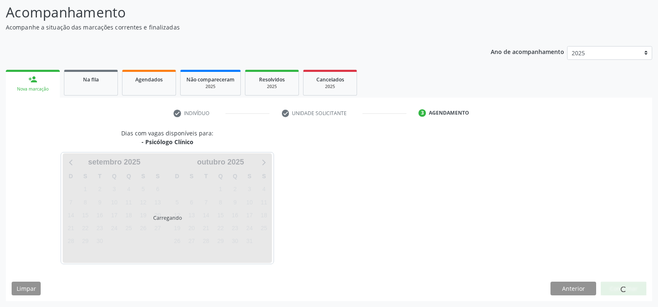
scroll to position [91, 0]
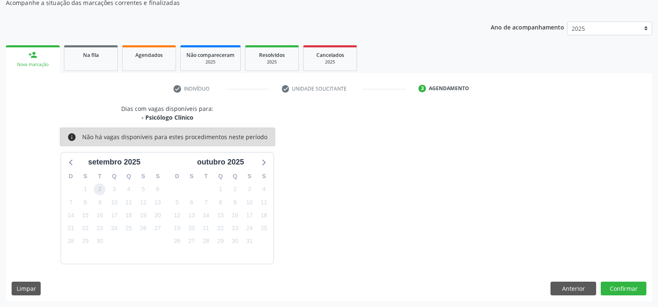
click at [98, 192] on span "2" at bounding box center [100, 190] width 12 height 12
click at [99, 190] on span "2" at bounding box center [100, 190] width 12 height 12
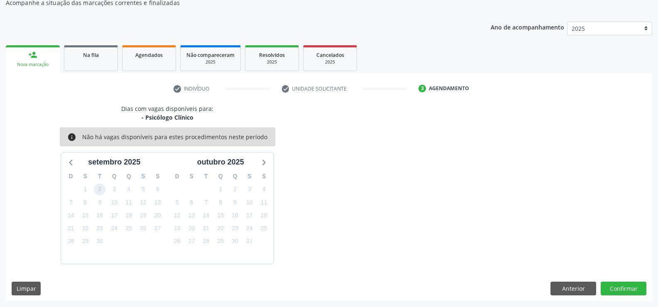
click at [99, 190] on span "2" at bounding box center [100, 190] width 12 height 12
click at [628, 286] on button "Confirmar" at bounding box center [624, 289] width 46 height 14
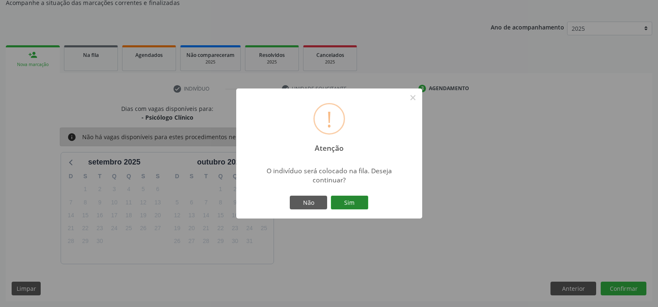
click at [355, 201] on button "Sim" at bounding box center [349, 203] width 37 height 14
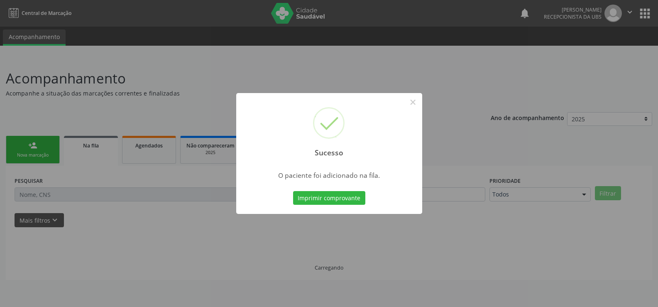
scroll to position [0, 0]
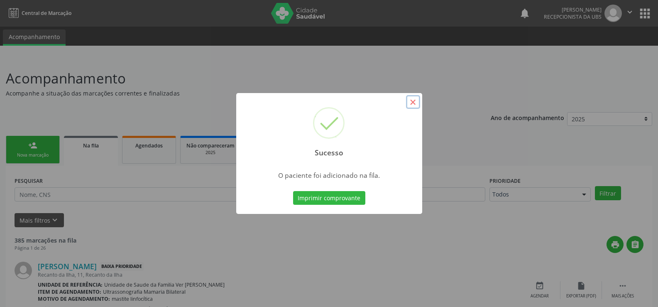
click at [413, 105] on button "×" at bounding box center [413, 102] width 14 height 14
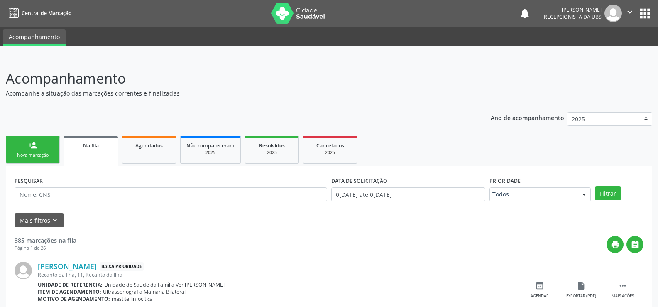
click at [42, 152] on div "Nova marcação" at bounding box center [33, 155] width 42 height 6
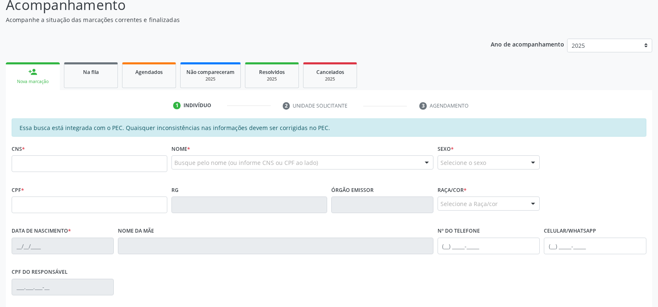
scroll to position [83, 0]
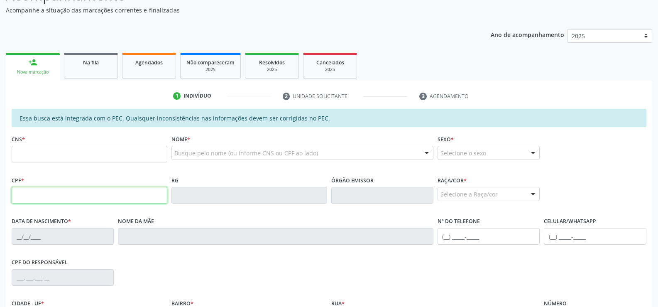
click at [31, 192] on input "text" at bounding box center [90, 195] width 156 height 17
type input "005.805.524-03"
type input "709 0068 0355 7810"
type input "0[DATE]"
type input "[PERSON_NAME]"
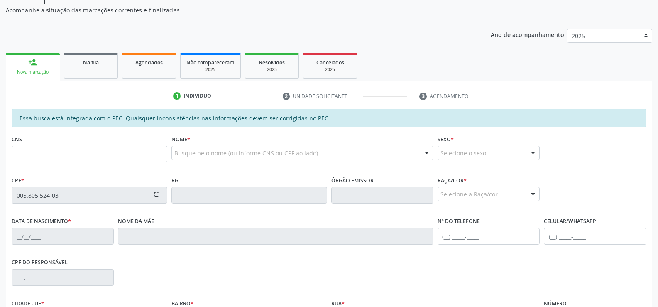
type input "[PHONE_NUMBER]"
type input "S/N"
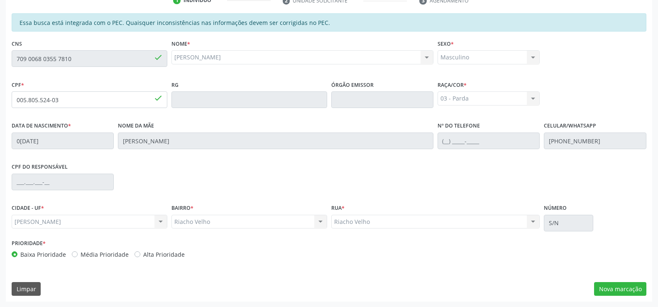
scroll to position [179, 0]
click at [614, 289] on button "Nova marcação" at bounding box center [620, 289] width 52 height 14
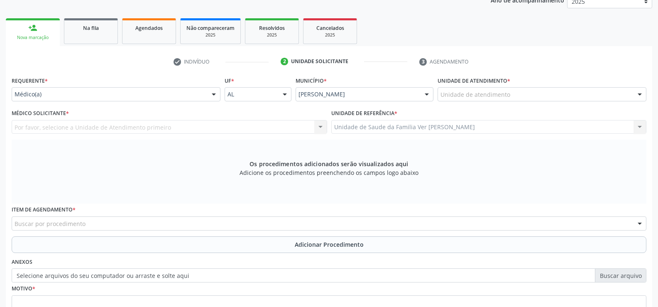
scroll to position [96, 0]
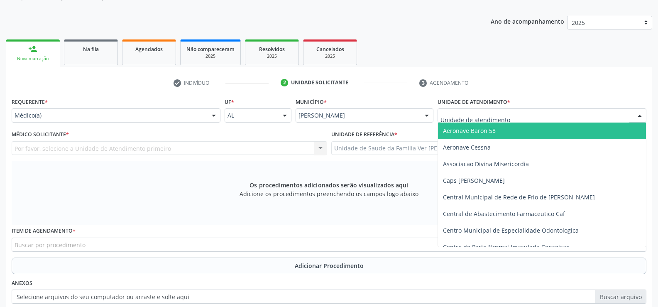
click at [639, 118] on div at bounding box center [640, 116] width 12 height 14
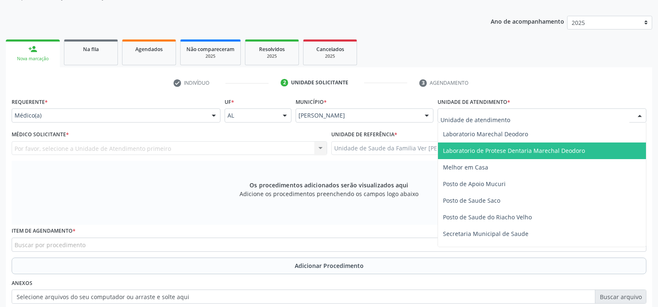
scroll to position [332, 0]
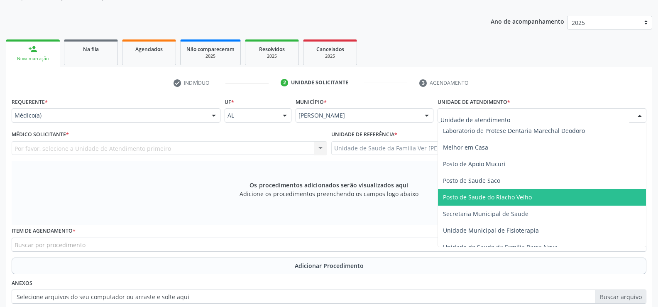
drag, startPoint x: 577, startPoint y: 202, endPoint x: 582, endPoint y: 200, distance: 5.8
click at [581, 201] on span "Posto de Saude do Riacho Velho" at bounding box center [542, 197] width 208 height 17
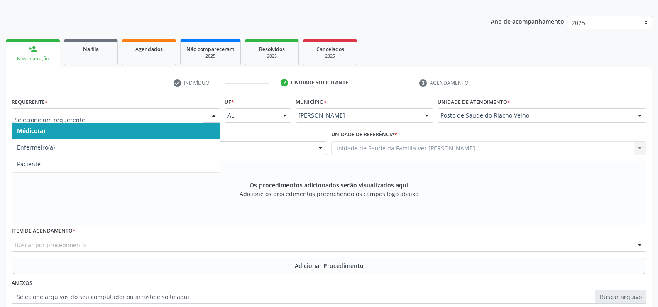
click at [213, 114] on div at bounding box center [214, 116] width 12 height 14
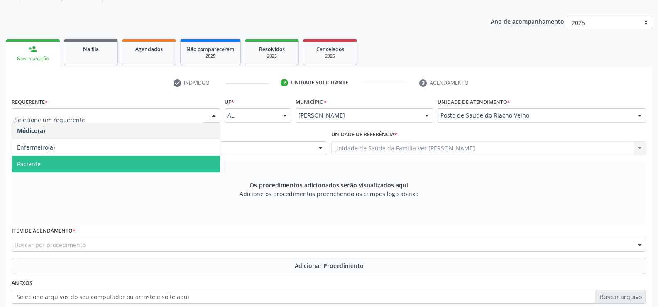
click at [156, 160] on span "Paciente" at bounding box center [116, 164] width 208 height 17
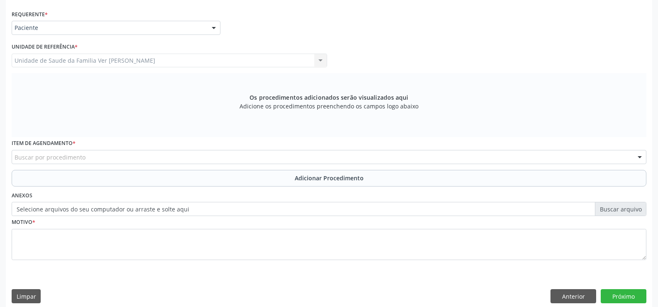
scroll to position [192, 0]
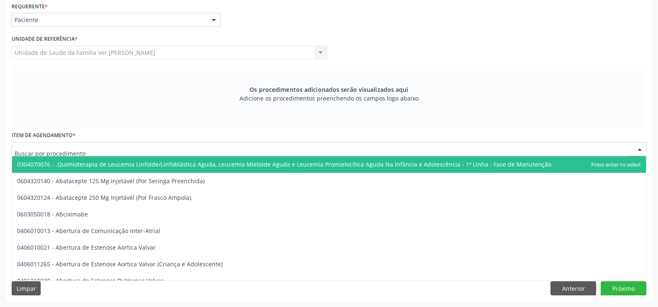
click at [35, 144] on div at bounding box center [329, 149] width 635 height 14
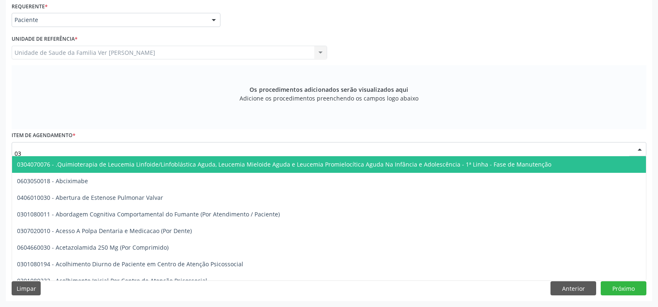
type input "0"
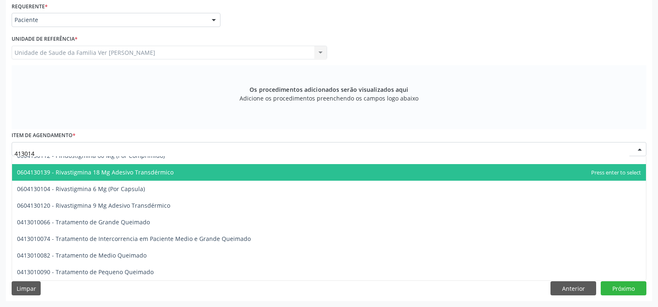
scroll to position [0, 0]
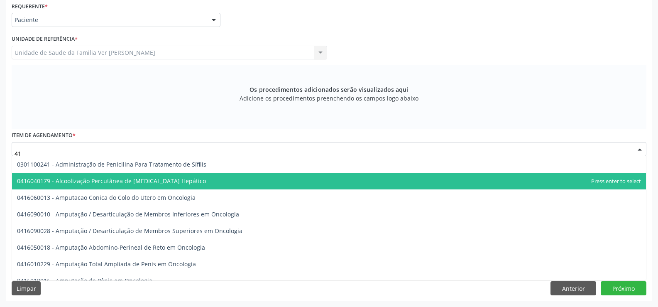
type input "4"
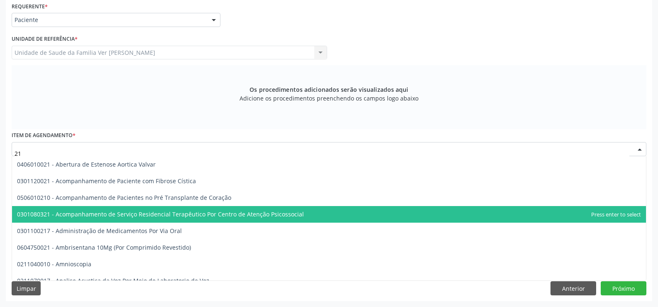
type input "2"
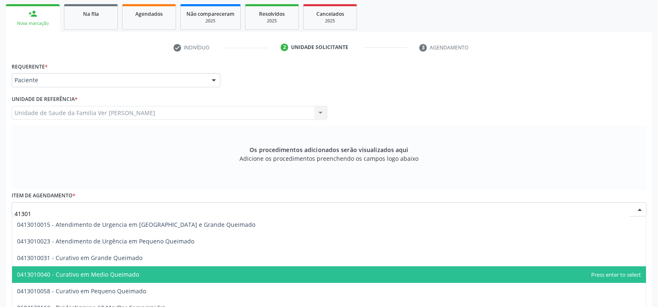
scroll to position [109, 0]
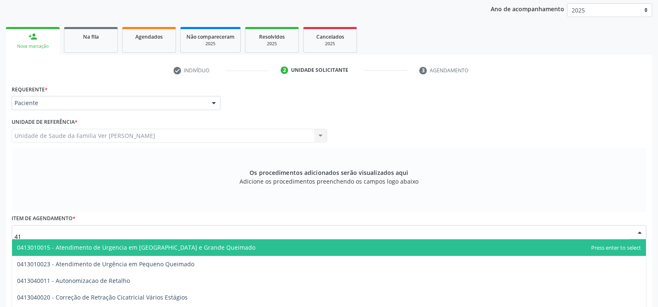
type input "4"
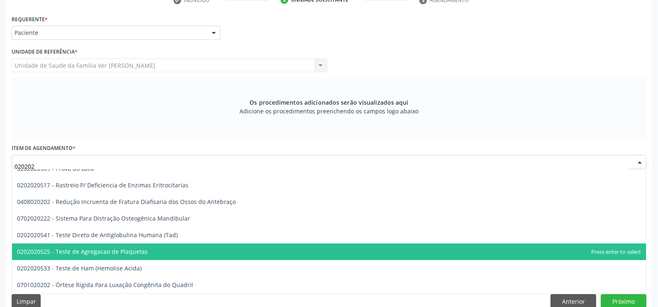
scroll to position [192, 0]
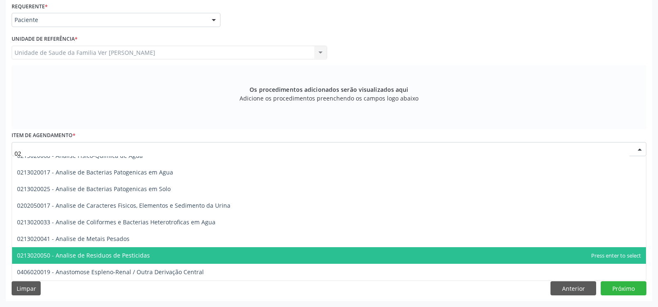
type input "0"
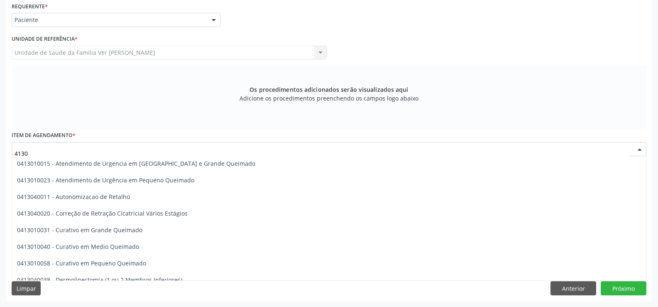
scroll to position [0, 0]
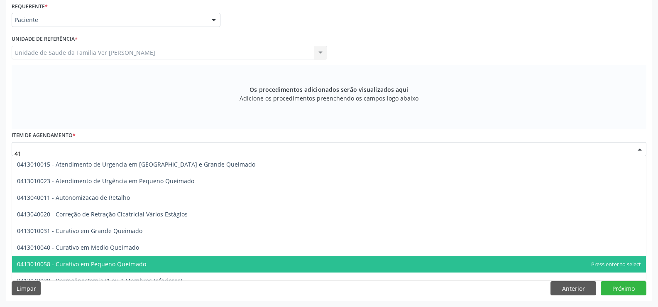
type input "4"
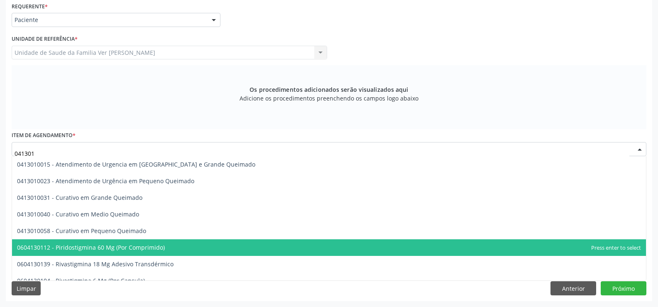
type input "041301"
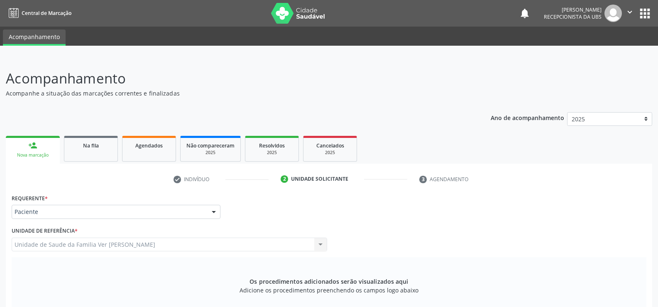
click at [37, 155] on div "Nova marcação" at bounding box center [33, 155] width 42 height 6
click at [142, 152] on link "Agendados" at bounding box center [149, 149] width 54 height 26
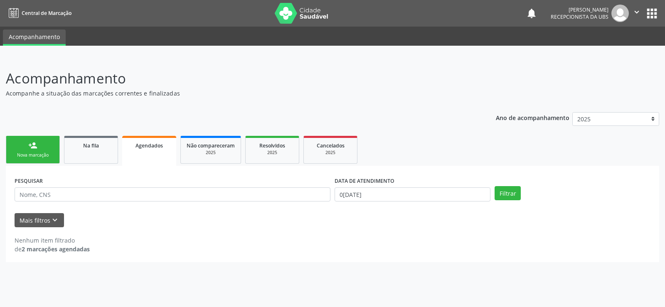
drag, startPoint x: 174, startPoint y: 297, endPoint x: 80, endPoint y: 249, distance: 106.1
click at [165, 292] on div "Acompanhamento Acompanhe a situação das marcações correntes e finalizadas Relat…" at bounding box center [332, 182] width 665 height 250
click at [37, 220] on button "Mais filtros keyboard_arrow_down" at bounding box center [39, 220] width 49 height 15
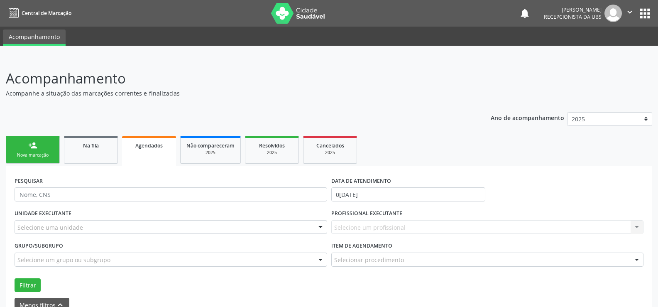
click at [215, 282] on div "Filtrar" at bounding box center [328, 285] width 633 height 14
click at [52, 301] on button "Menos filtros keyboard_arrow_up" at bounding box center [42, 305] width 55 height 15
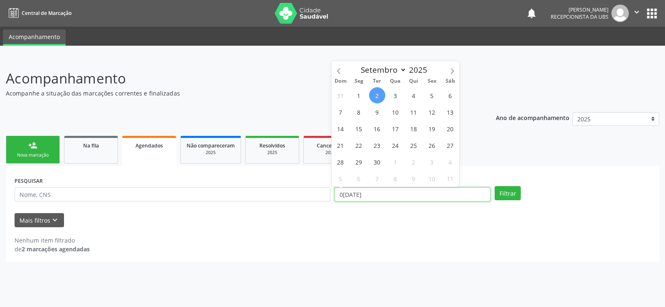
click at [442, 194] on input "0[DATE]" at bounding box center [412, 194] width 156 height 14
click at [373, 163] on span "30" at bounding box center [377, 162] width 16 height 16
type input "3[DATE]"
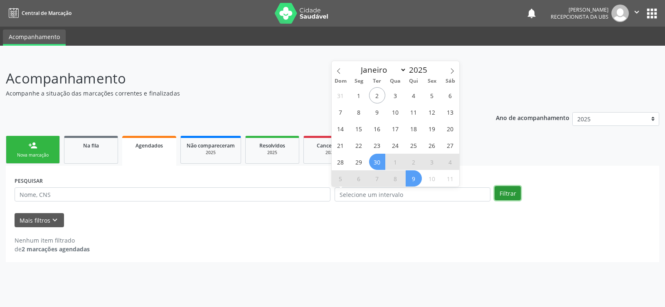
click at [512, 199] on button "Filtrar" at bounding box center [507, 193] width 26 height 14
